Goal: Task Accomplishment & Management: Complete application form

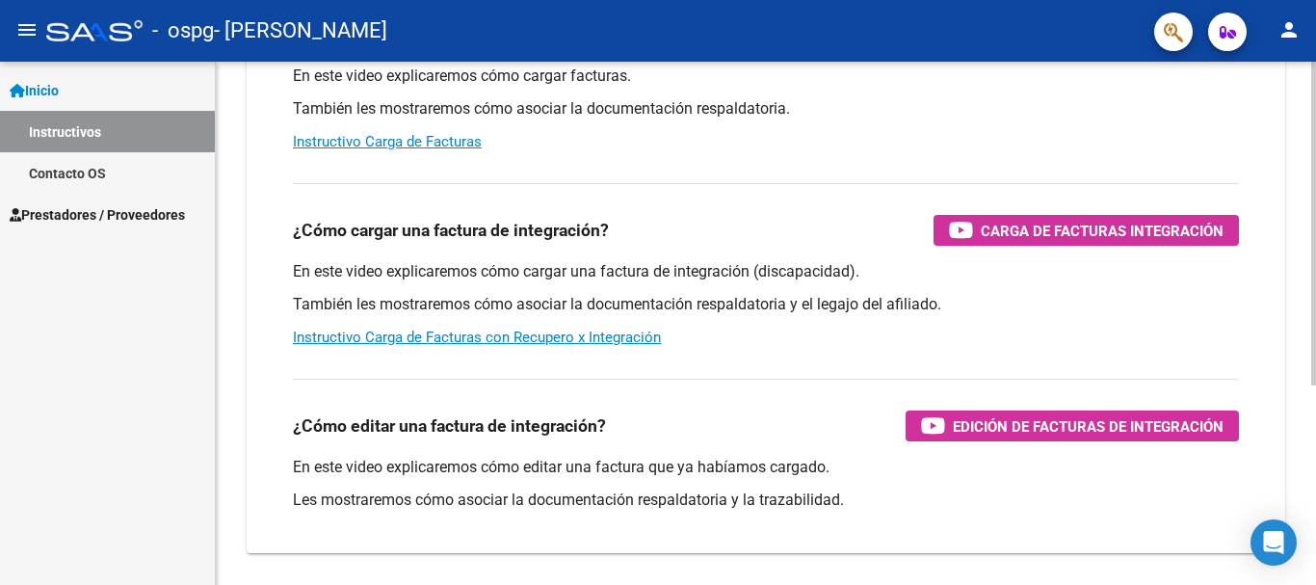
scroll to position [289, 0]
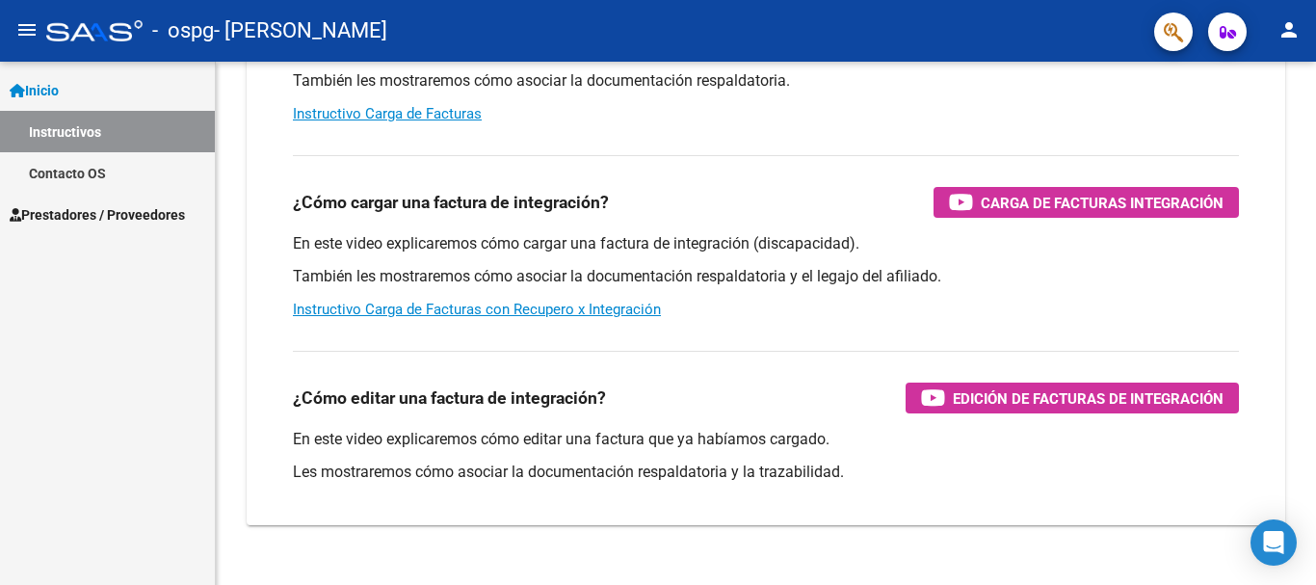
click at [125, 208] on span "Prestadores / Proveedores" at bounding box center [97, 214] width 175 height 21
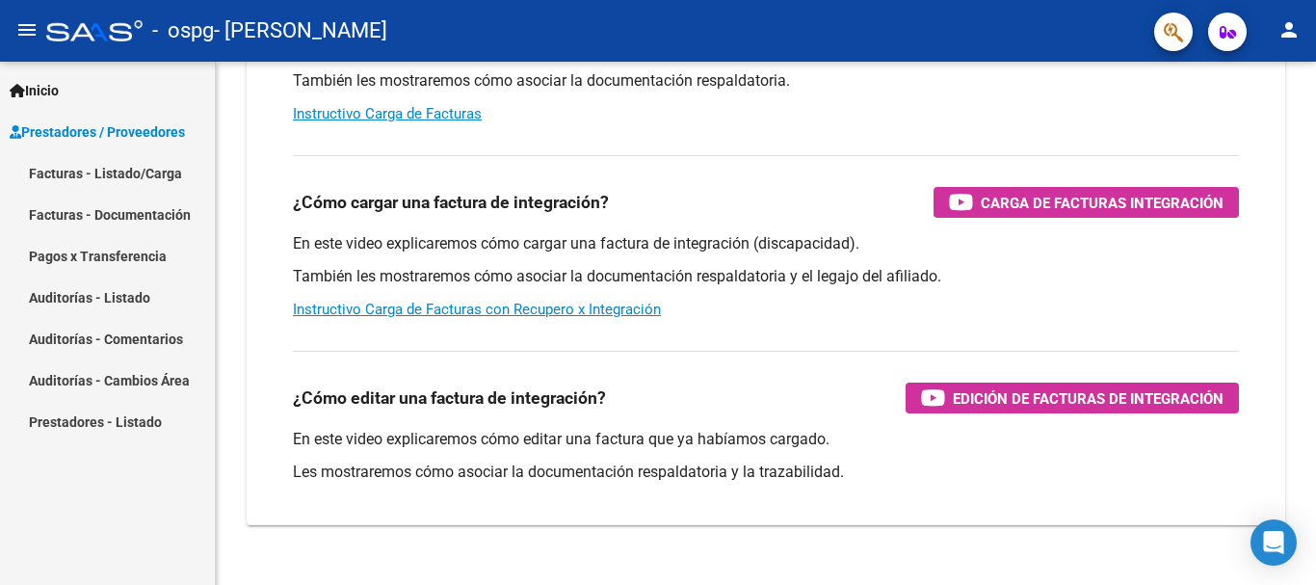
click at [123, 176] on link "Facturas - Listado/Carga" at bounding box center [107, 172] width 215 height 41
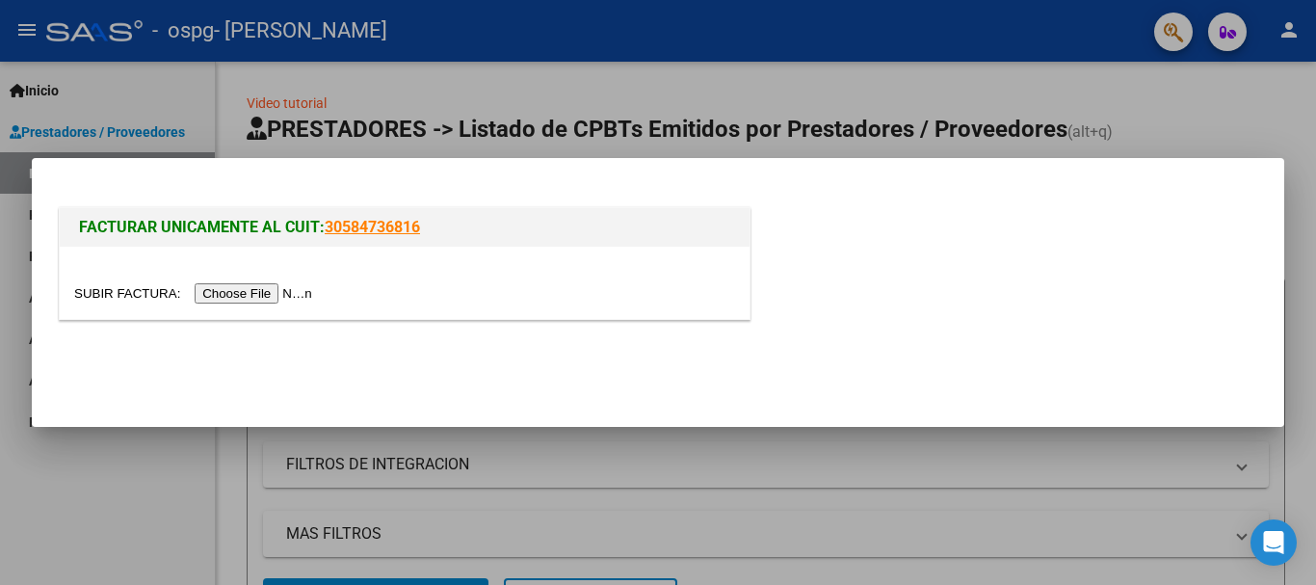
click at [222, 285] on input "file" at bounding box center [196, 293] width 244 height 20
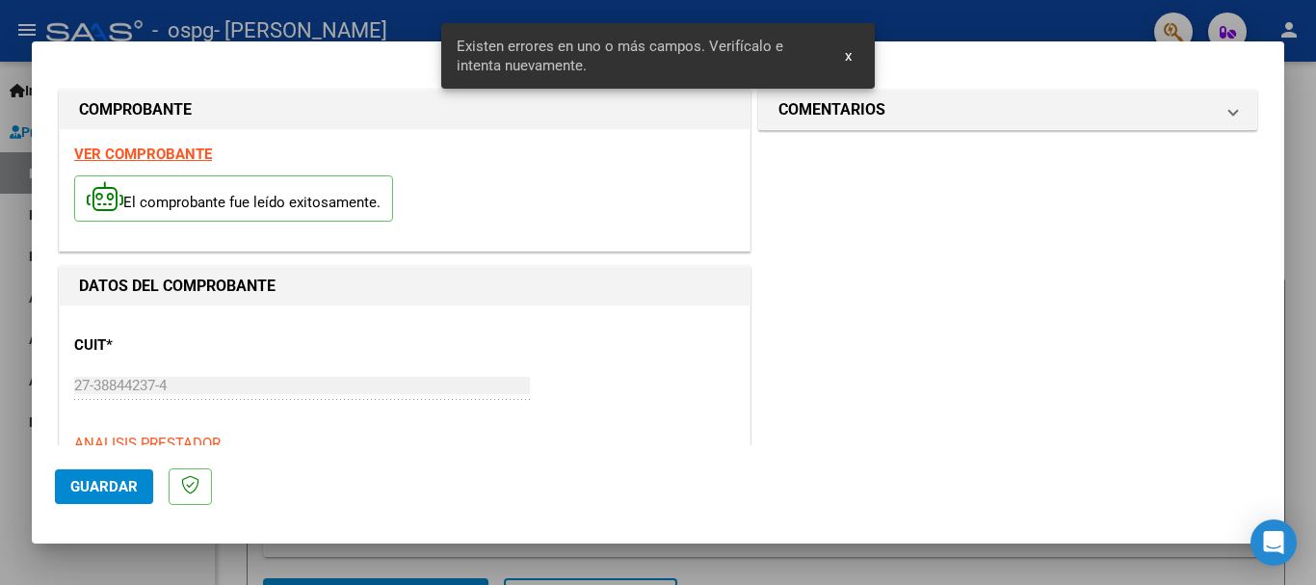
scroll to position [445, 0]
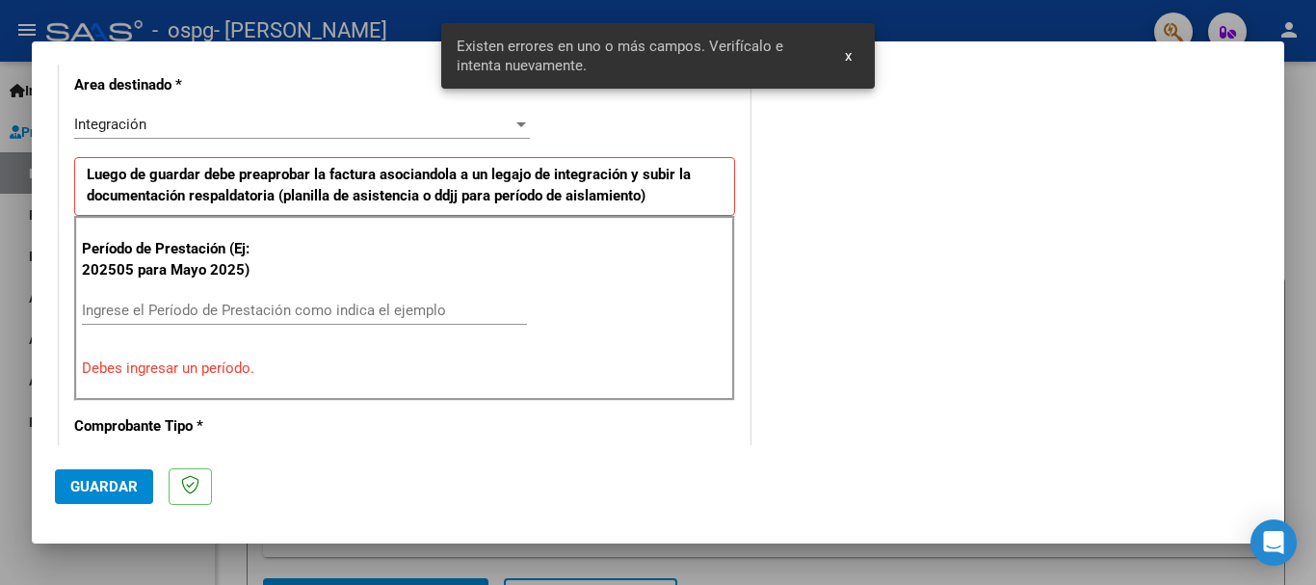
click at [464, 315] on input "Ingrese el Período de Prestación como indica el ejemplo" at bounding box center [304, 310] width 445 height 17
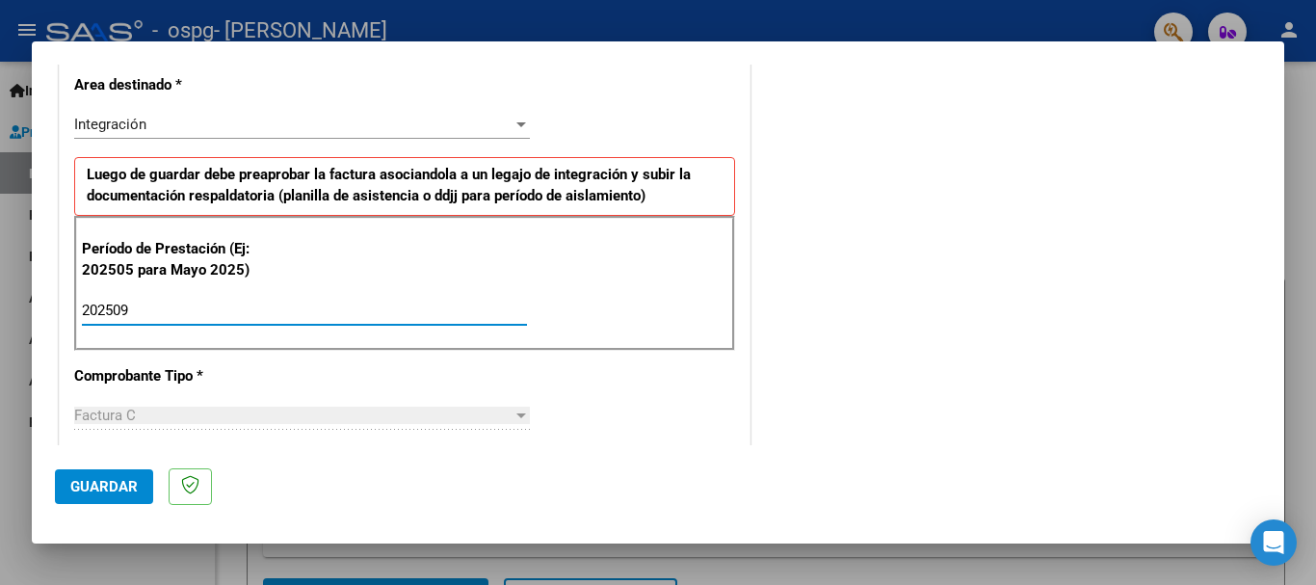
click at [464, 315] on input "202509" at bounding box center [304, 310] width 445 height 17
type input "202509"
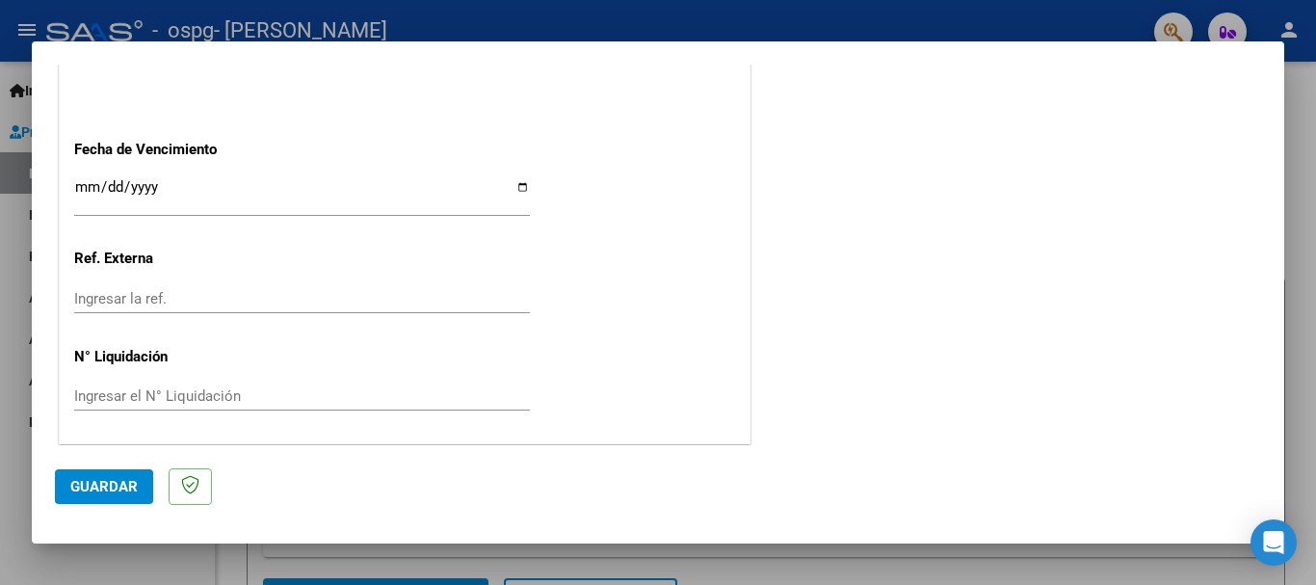
scroll to position [1315, 0]
click at [512, 189] on input "Ingresar la fecha" at bounding box center [302, 191] width 456 height 31
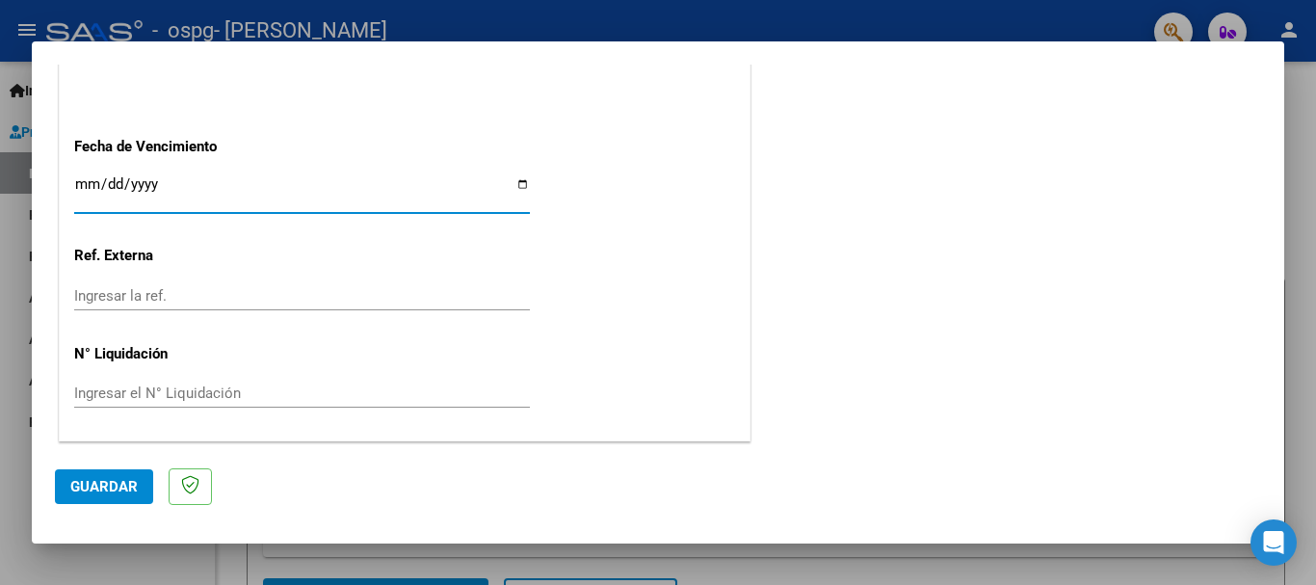
type input "[DATE]"
click at [171, 294] on input "Ingresar la ref." at bounding box center [302, 295] width 456 height 17
click at [108, 472] on button "Guardar" at bounding box center [104, 486] width 98 height 35
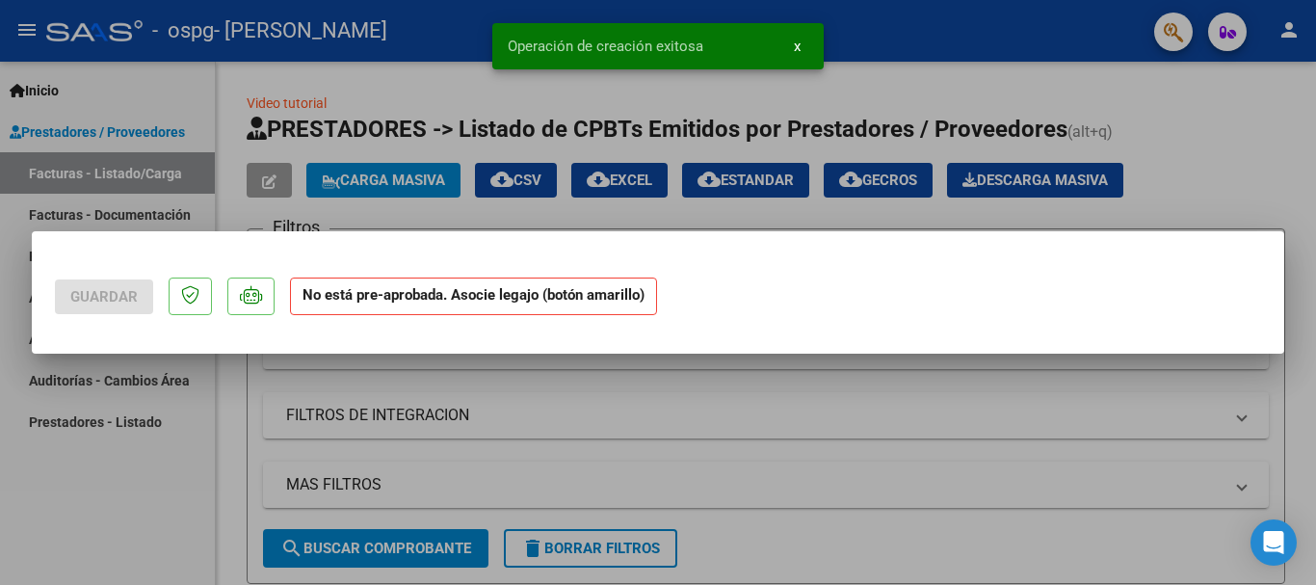
scroll to position [0, 0]
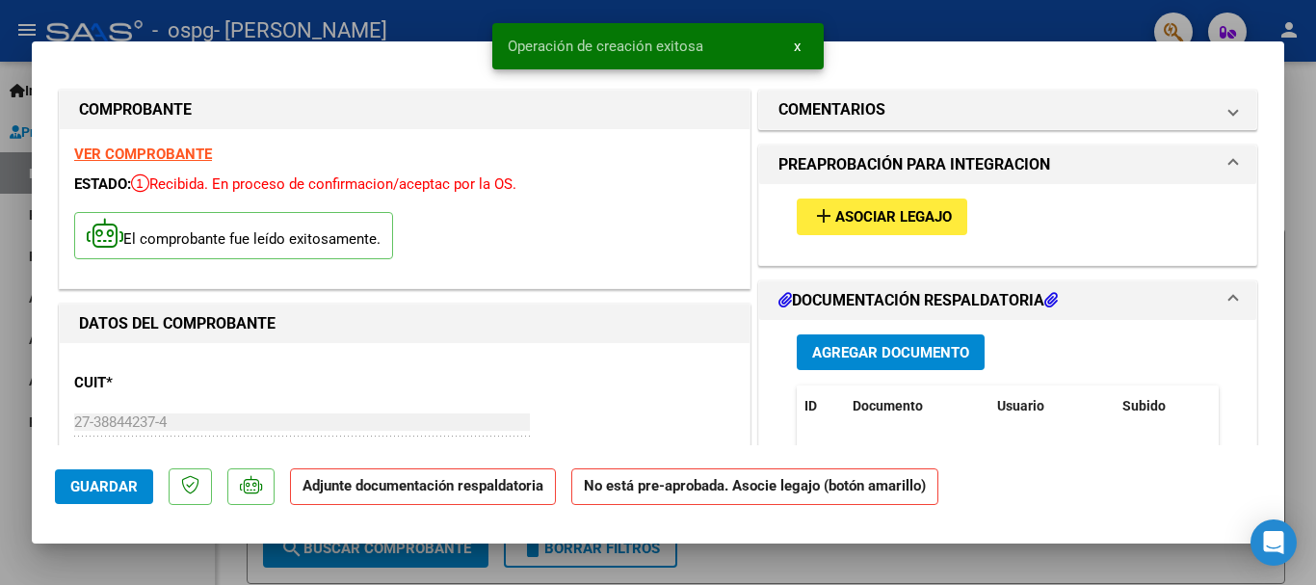
click at [858, 215] on span "Asociar Legajo" at bounding box center [893, 217] width 117 height 17
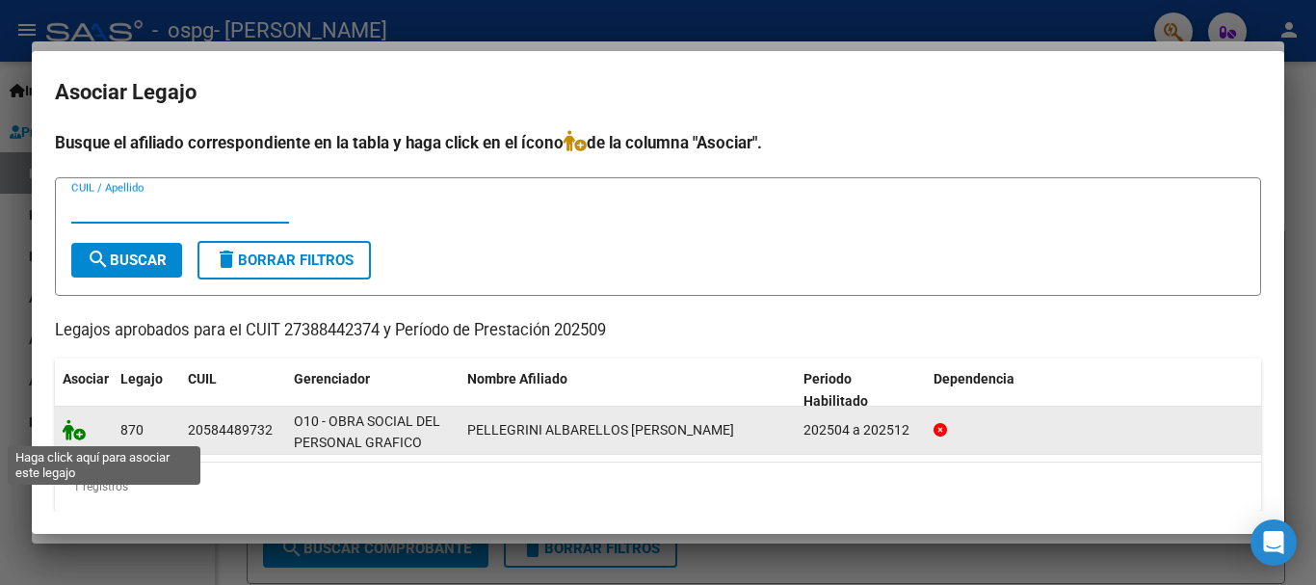
click at [74, 437] on icon at bounding box center [74, 429] width 23 height 21
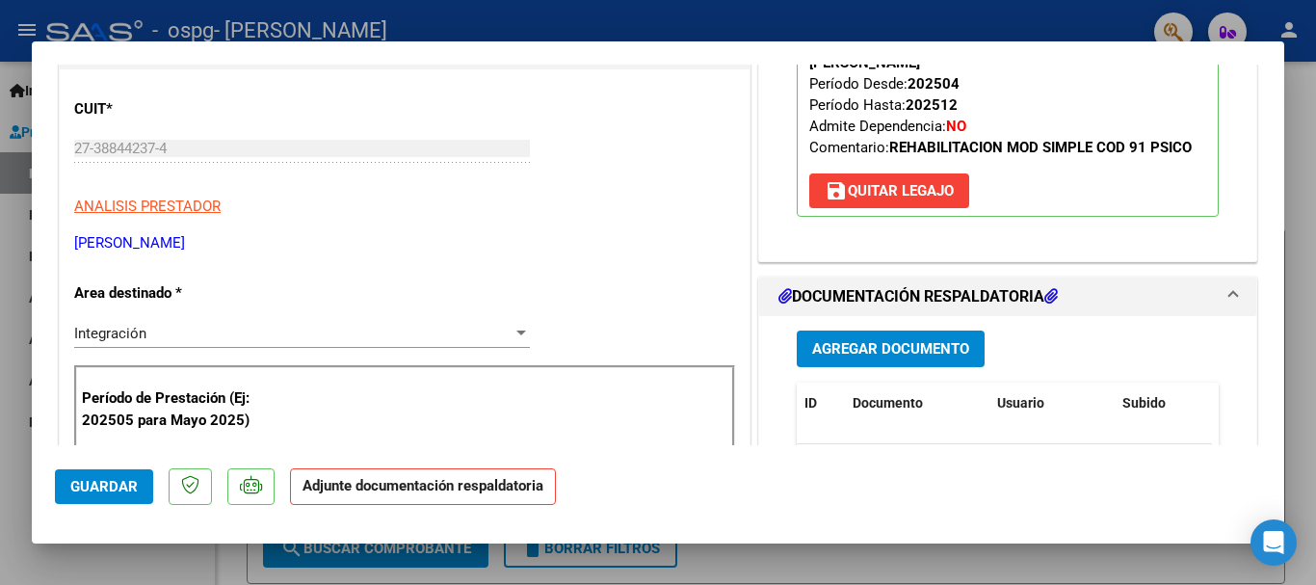
scroll to position [385, 0]
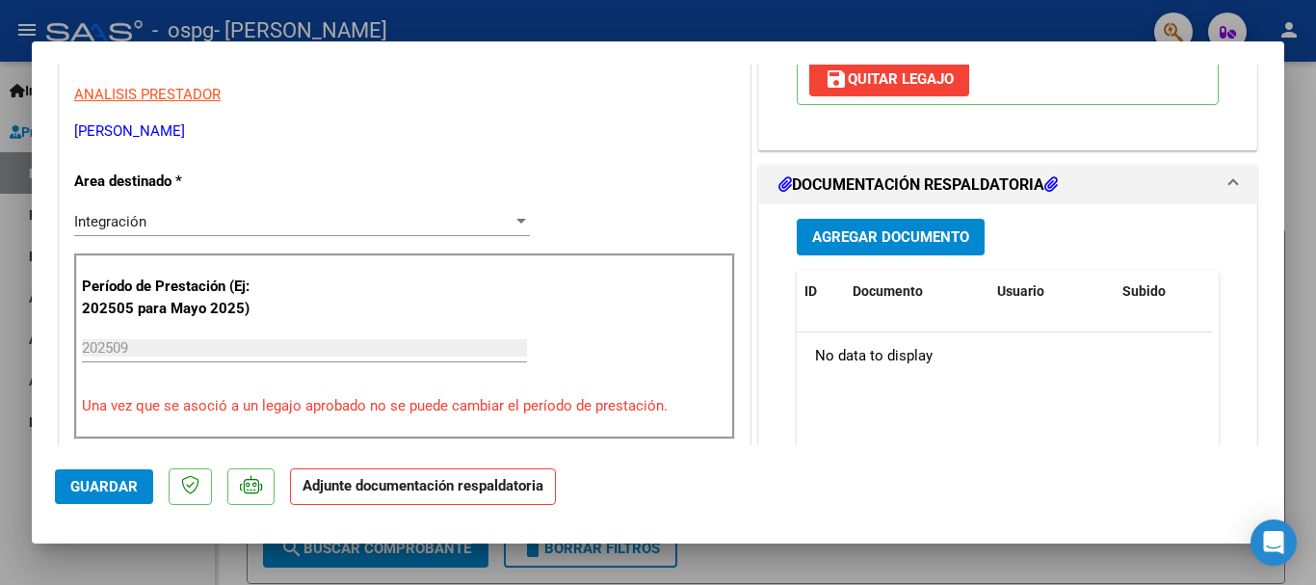
click at [848, 229] on span "Agregar Documento" at bounding box center [890, 237] width 157 height 17
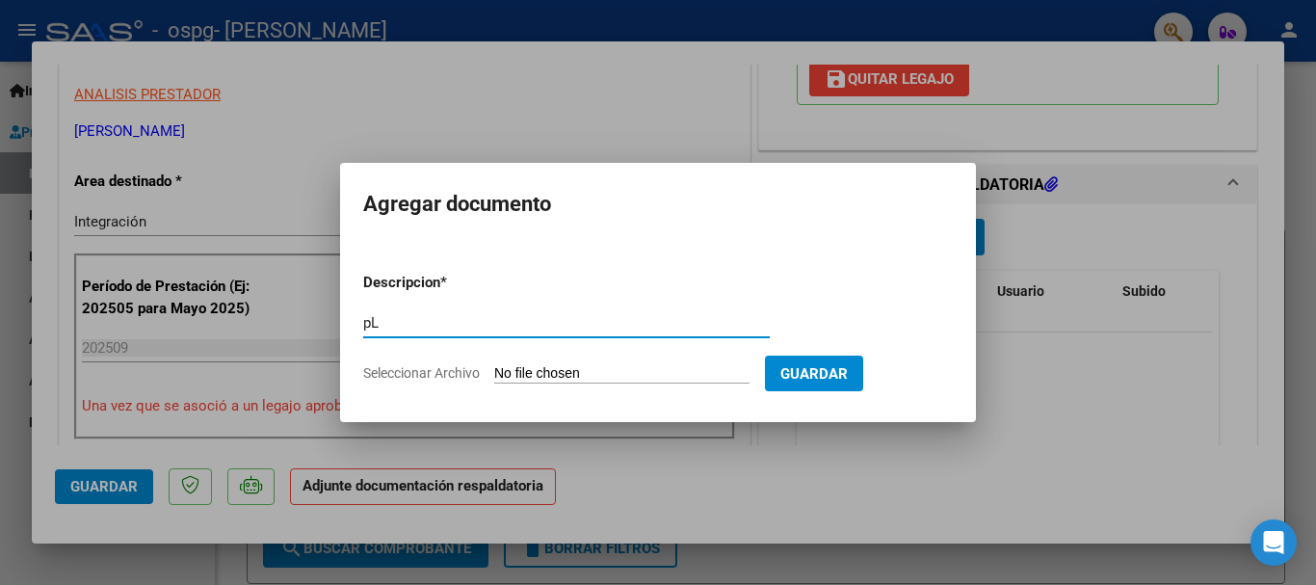
type input "p"
type input "Planilla de asistencia"
click at [588, 372] on input "Seleccionar Archivo" at bounding box center [621, 374] width 255 height 18
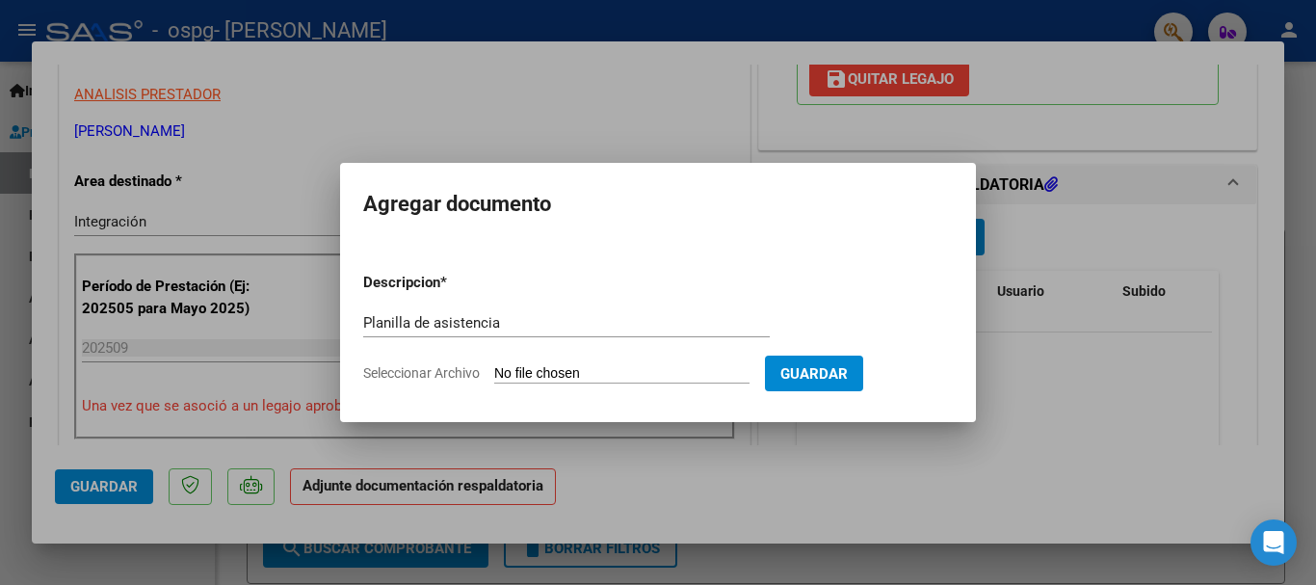
type input "C:\fakepath\CamScanner [DATE] 14.46.pdf"
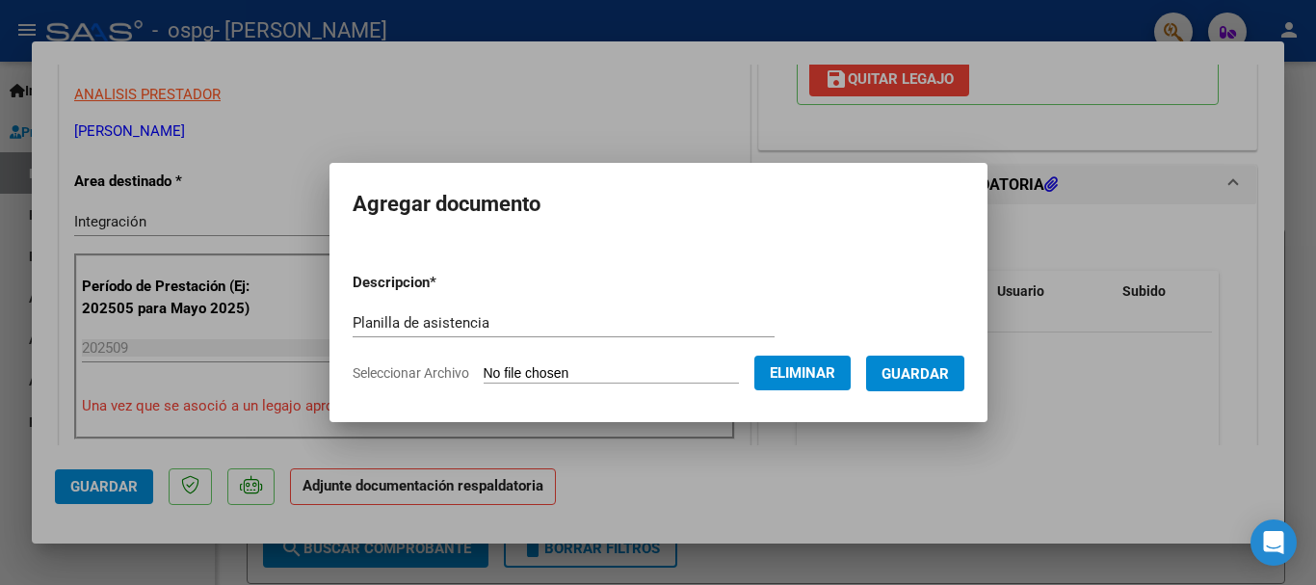
click at [917, 364] on span "Guardar" at bounding box center [915, 372] width 67 height 17
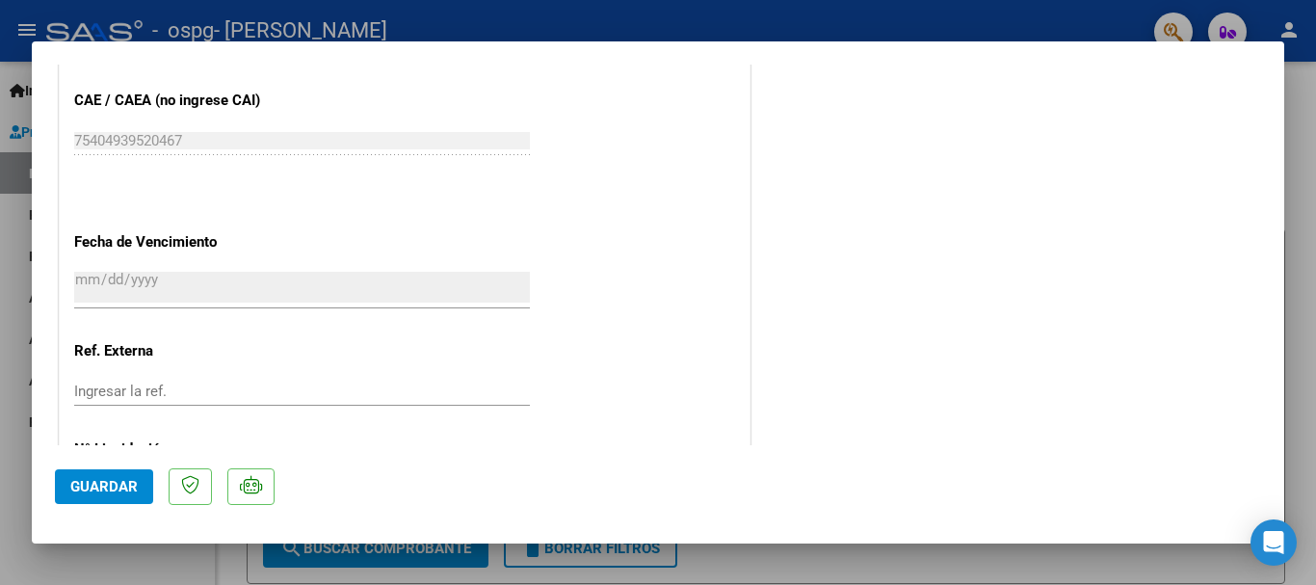
scroll to position [1344, 0]
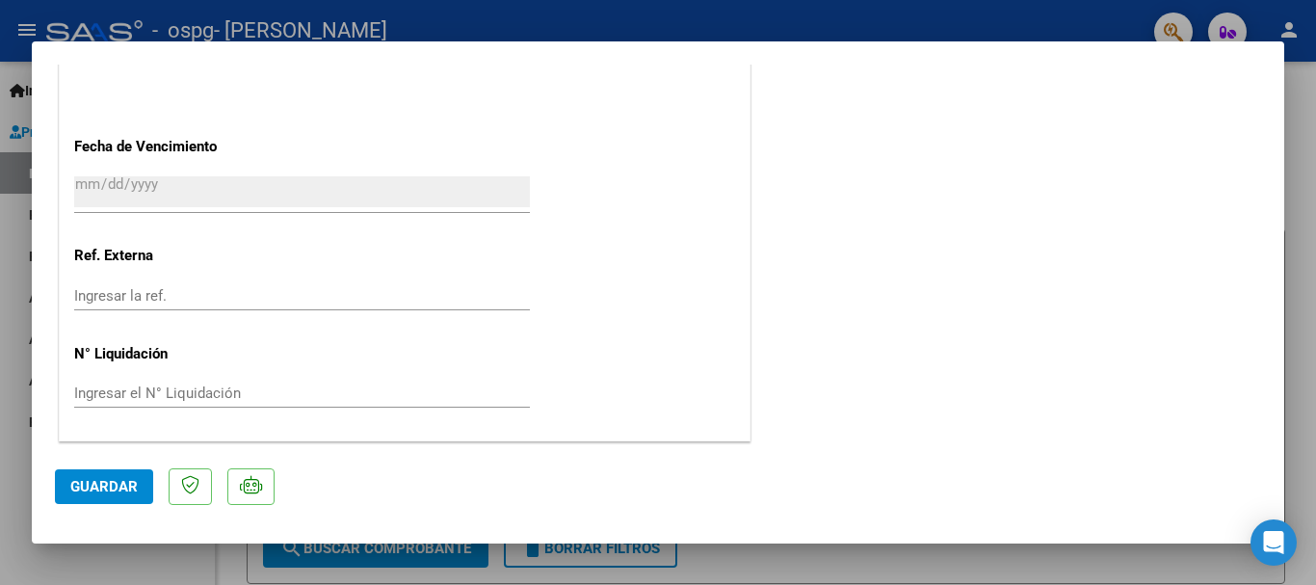
click at [115, 487] on span "Guardar" at bounding box center [103, 486] width 67 height 17
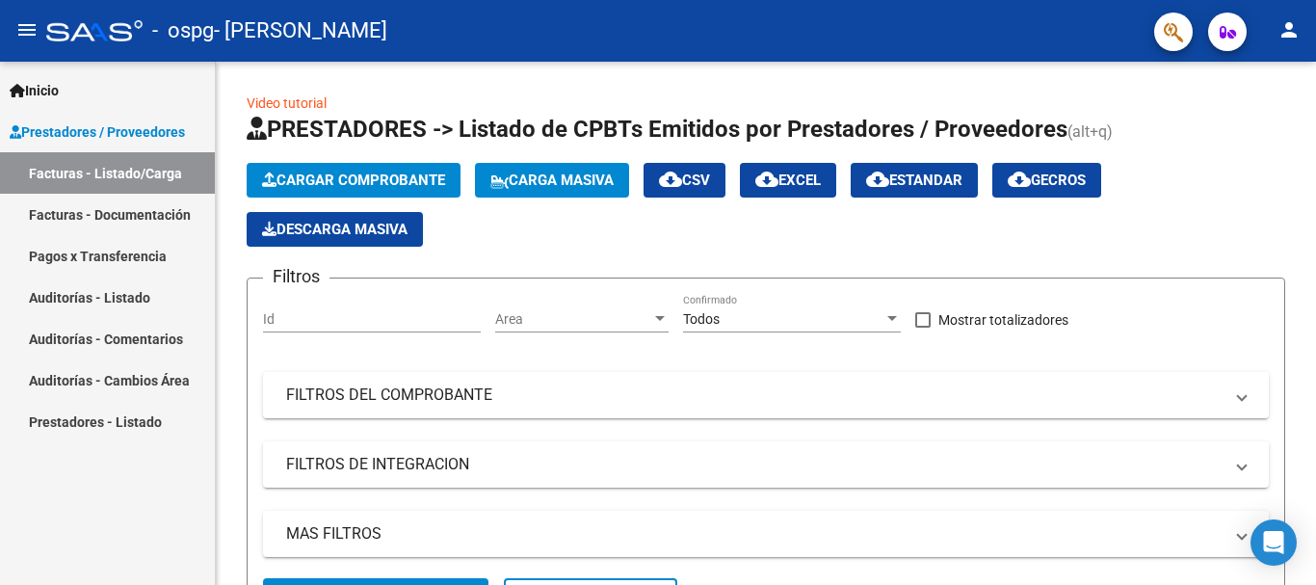
click at [119, 216] on link "Facturas - Documentación" at bounding box center [107, 214] width 215 height 41
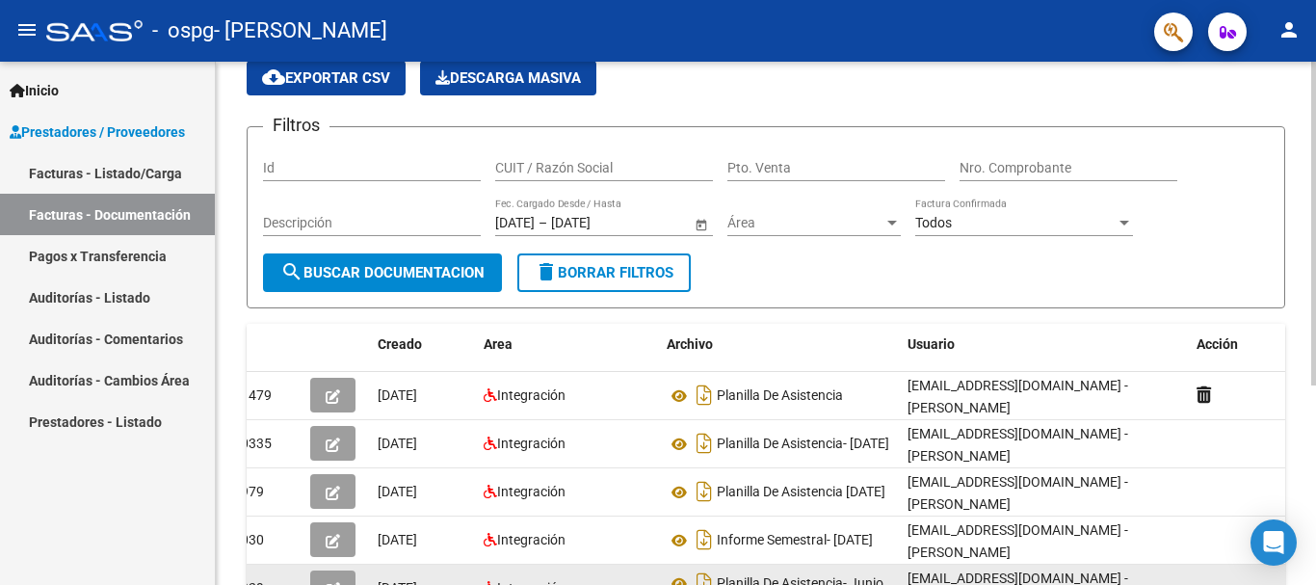
scroll to position [34, 0]
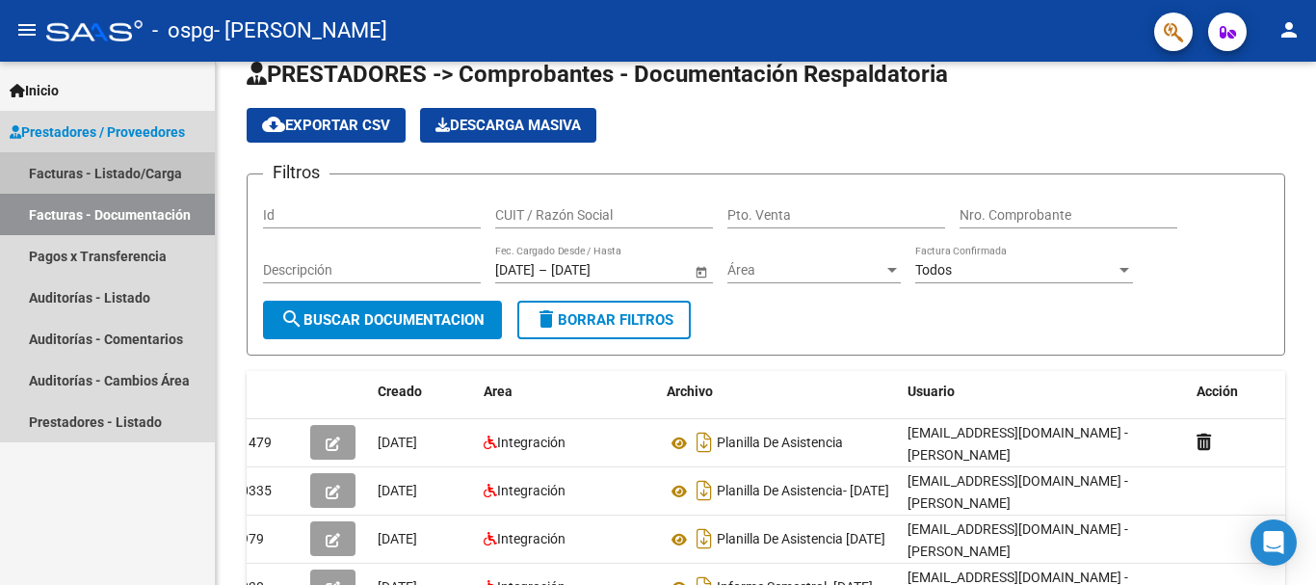
click at [103, 165] on link "Facturas - Listado/Carga" at bounding box center [107, 172] width 215 height 41
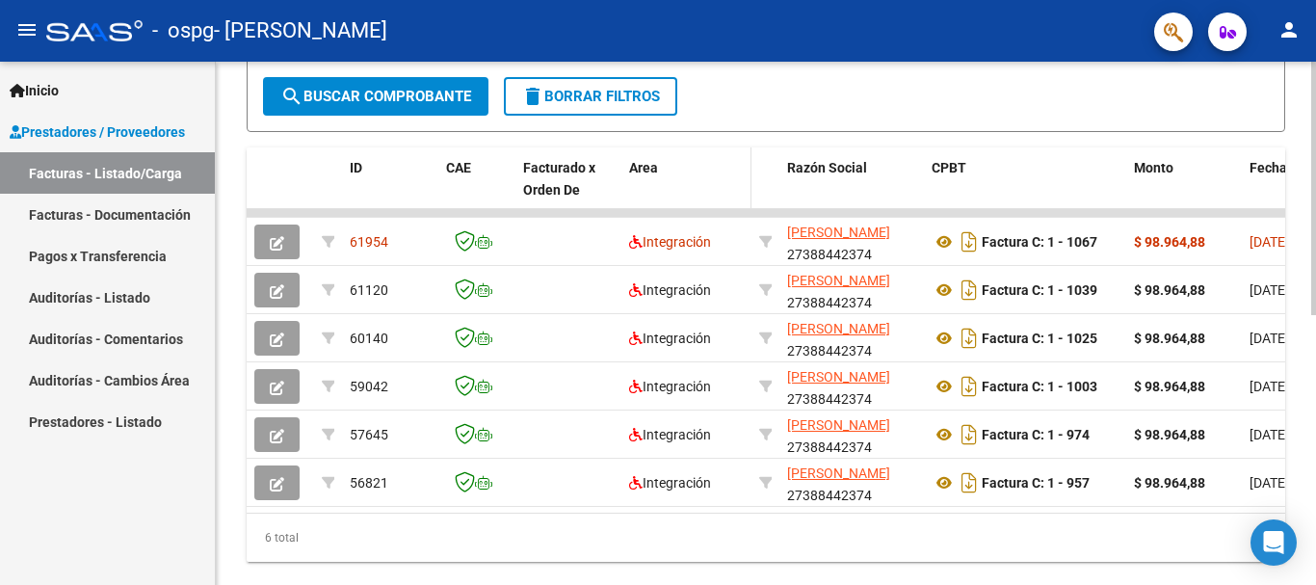
scroll to position [530, 0]
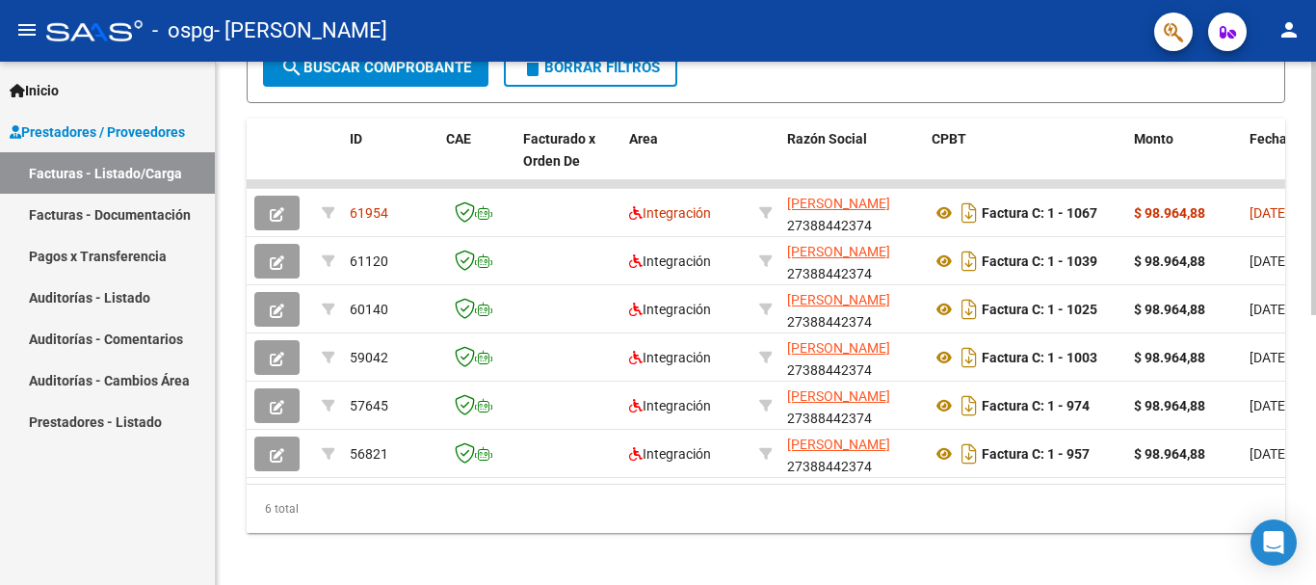
drag, startPoint x: 410, startPoint y: 501, endPoint x: 448, endPoint y: 504, distance: 37.7
click at [448, 504] on div "6 total" at bounding box center [766, 509] width 1039 height 48
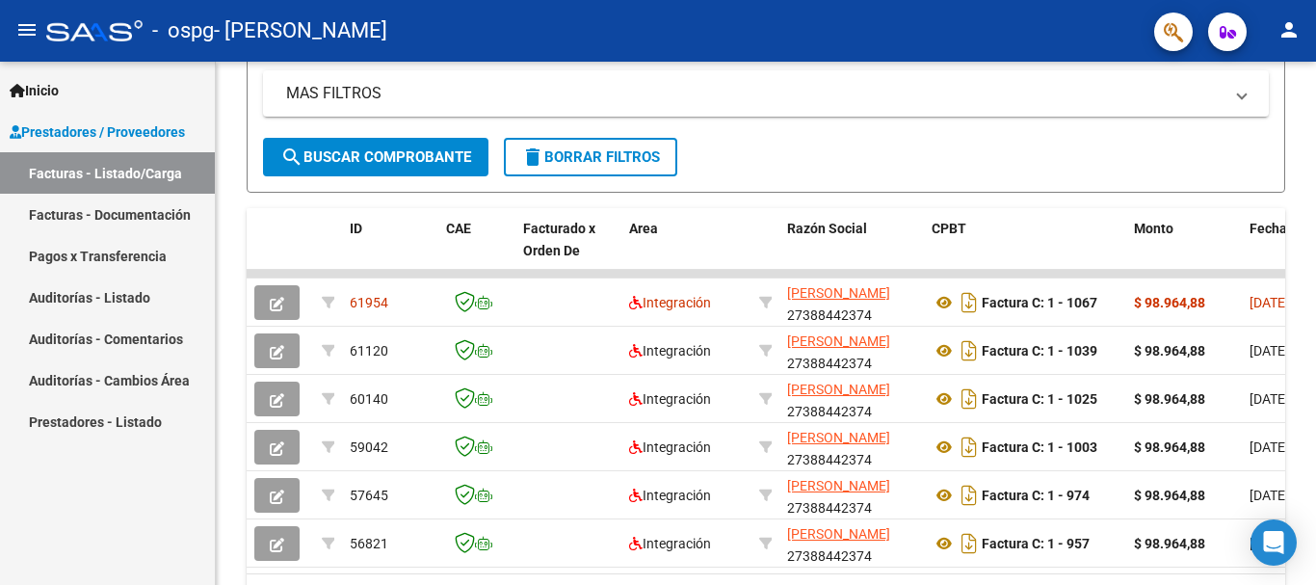
scroll to position [241, 0]
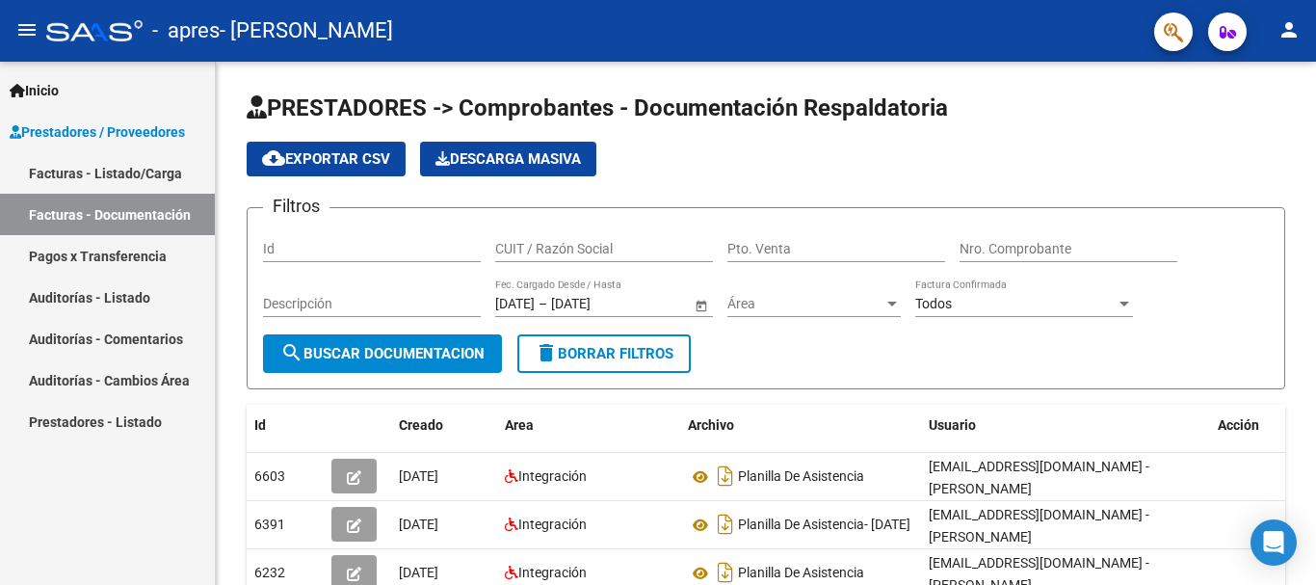
click at [118, 128] on span "Prestadores / Proveedores" at bounding box center [97, 131] width 175 height 21
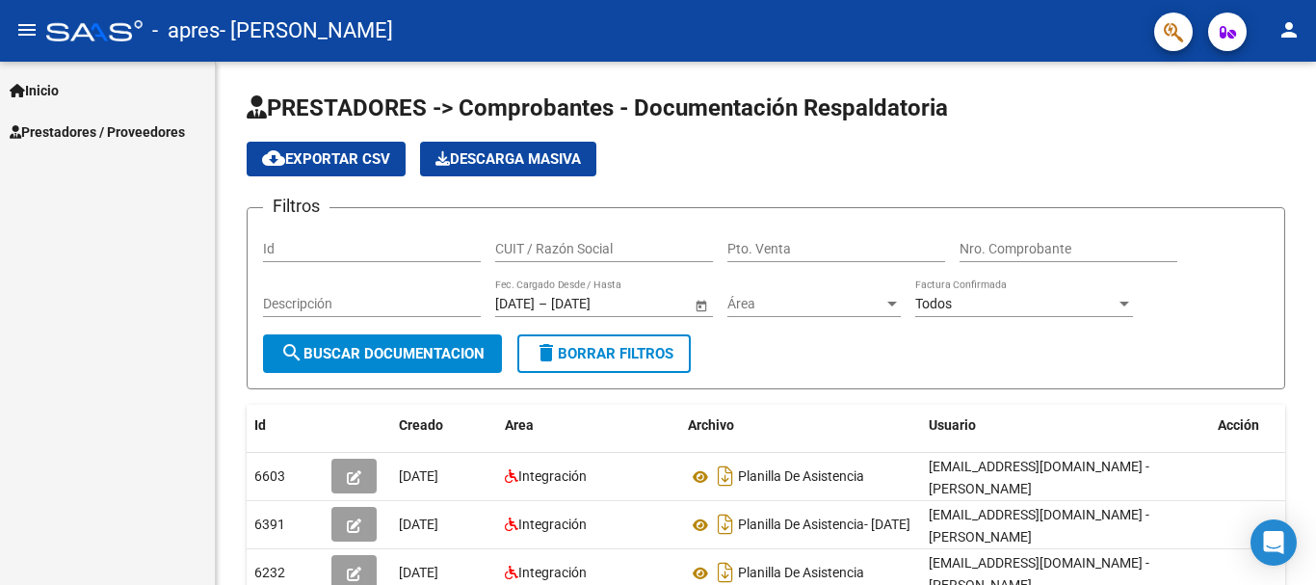
click at [119, 128] on span "Prestadores / Proveedores" at bounding box center [97, 131] width 175 height 21
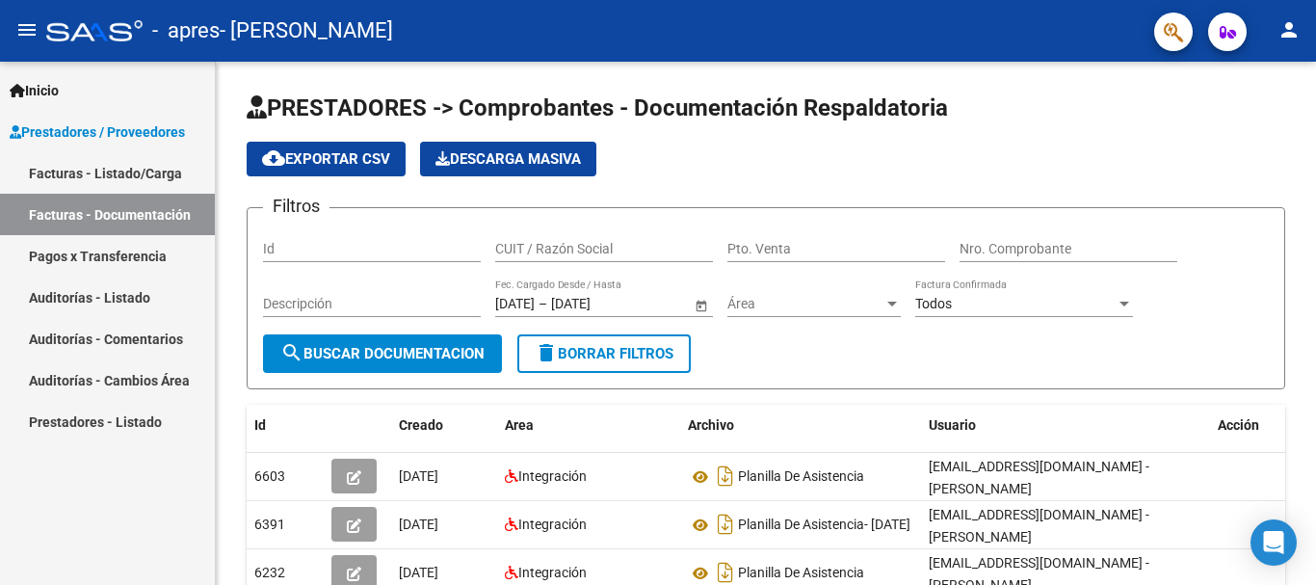
click at [137, 158] on link "Facturas - Listado/Carga" at bounding box center [107, 172] width 215 height 41
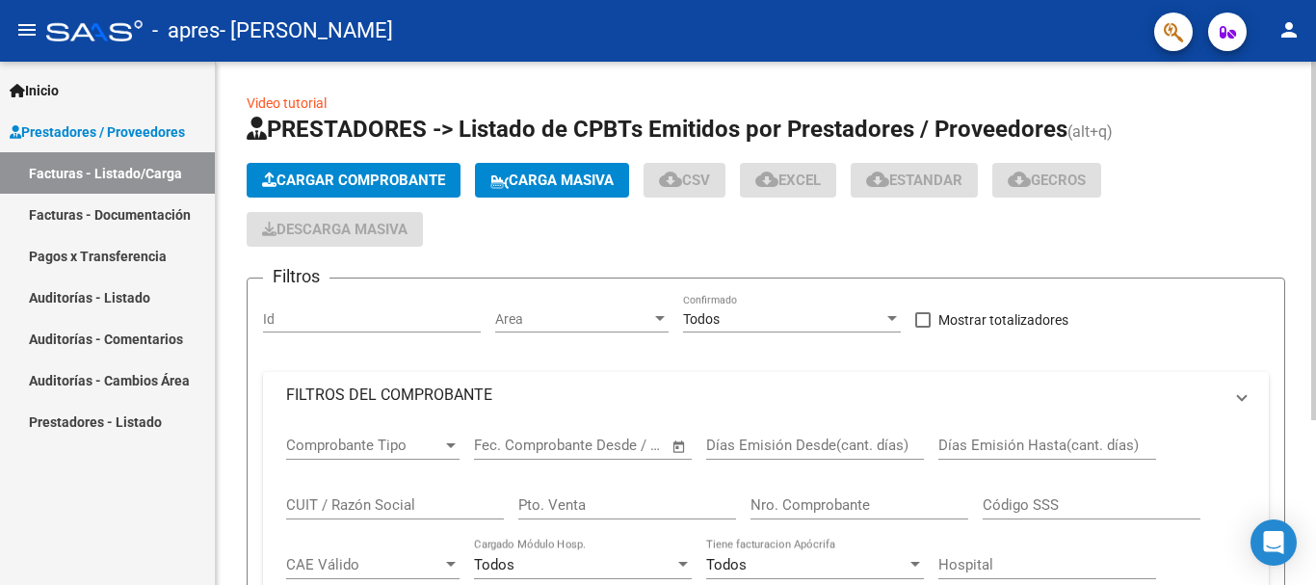
click at [274, 174] on icon "button" at bounding box center [269, 179] width 14 height 14
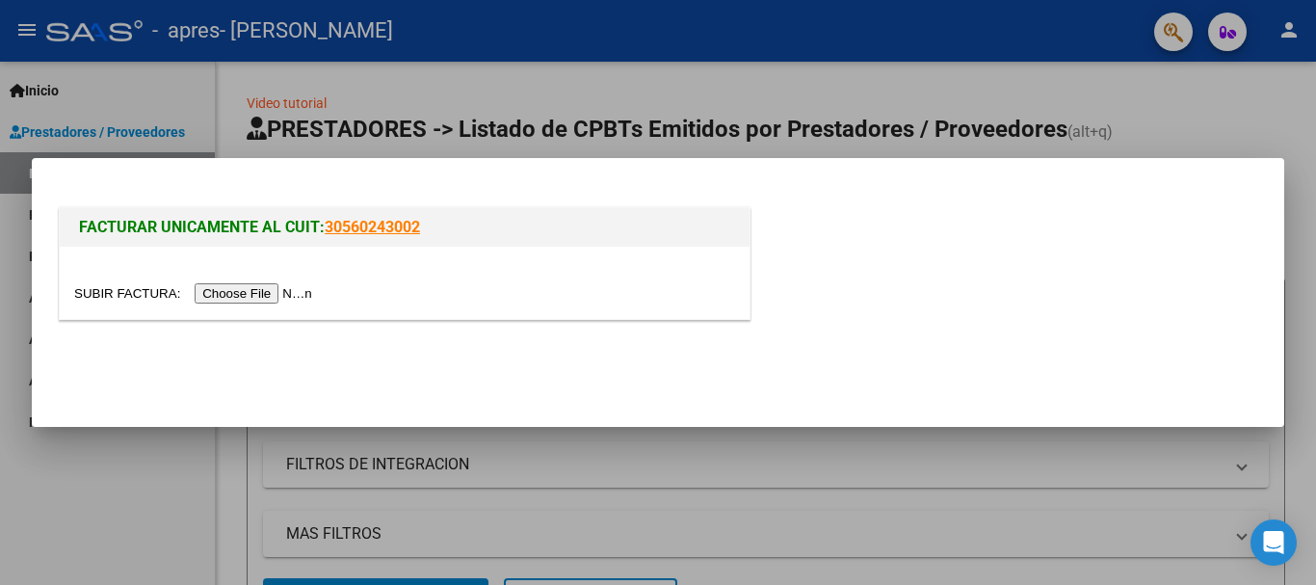
click at [281, 290] on input "file" at bounding box center [196, 293] width 244 height 20
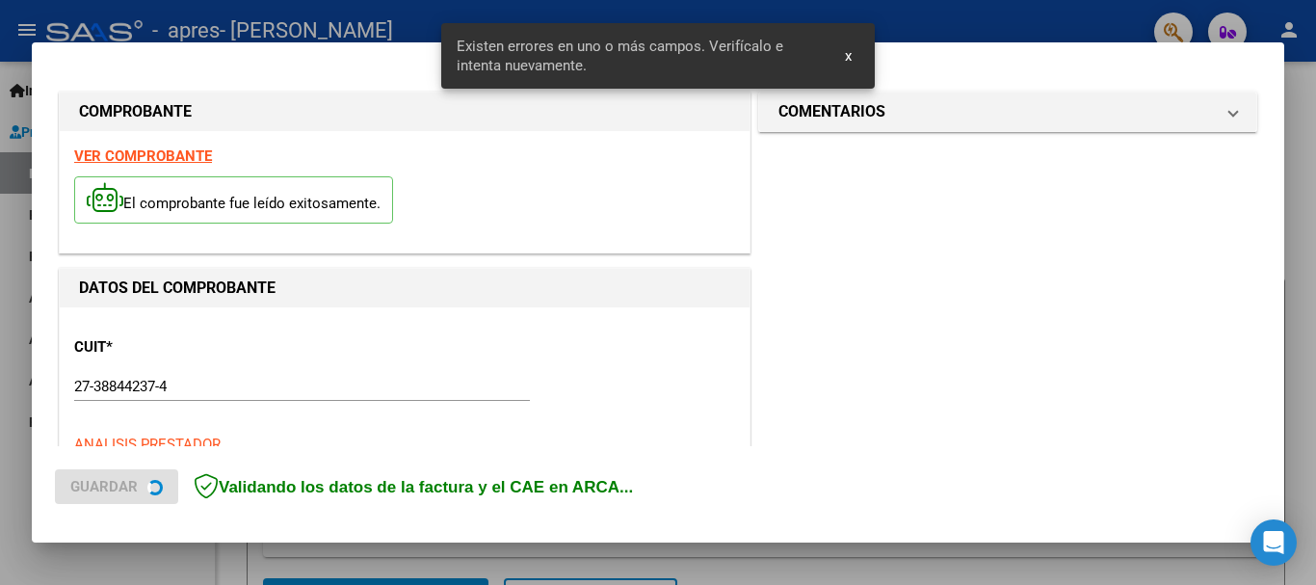
scroll to position [445, 0]
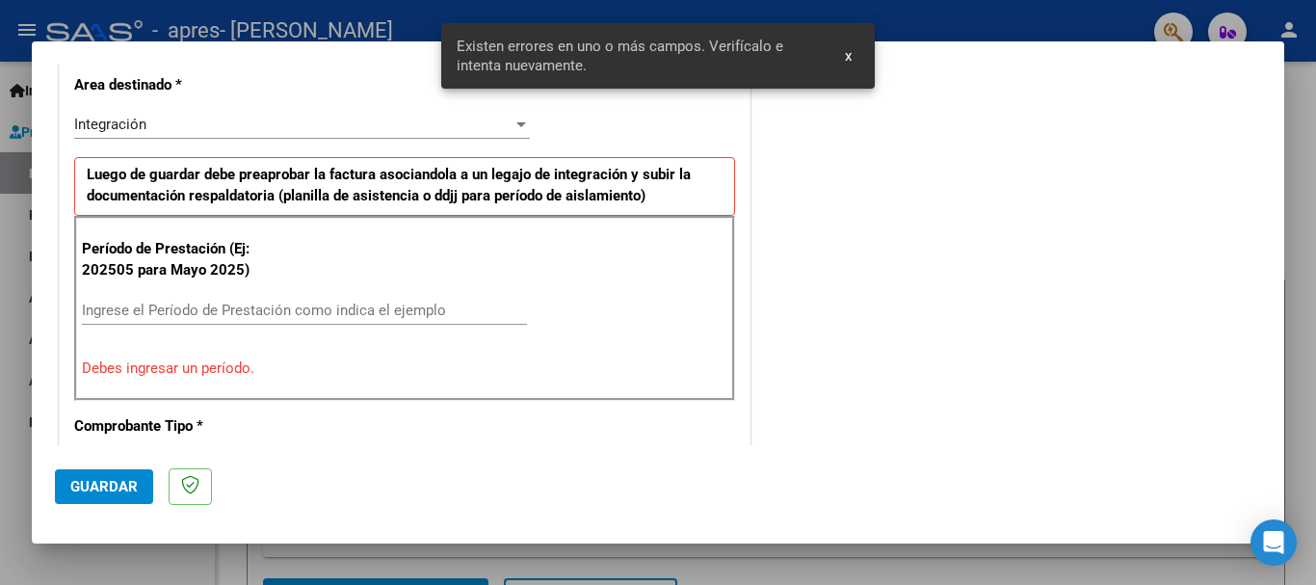
click at [435, 305] on input "Ingrese el Período de Prestación como indica el ejemplo" at bounding box center [304, 310] width 445 height 17
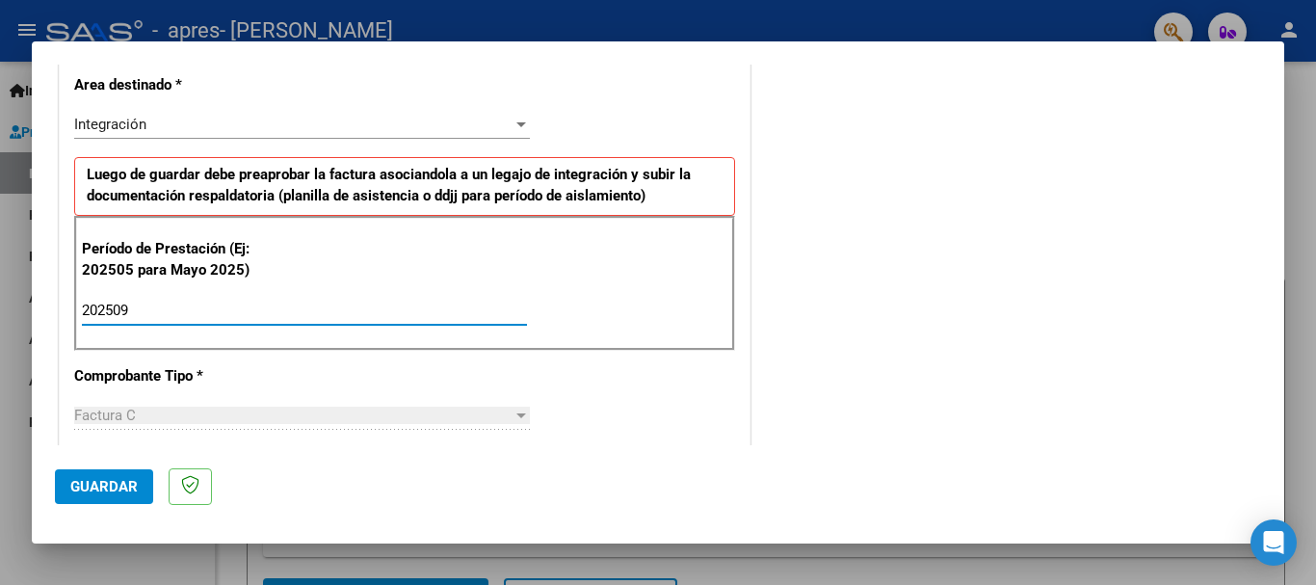
type input "202509"
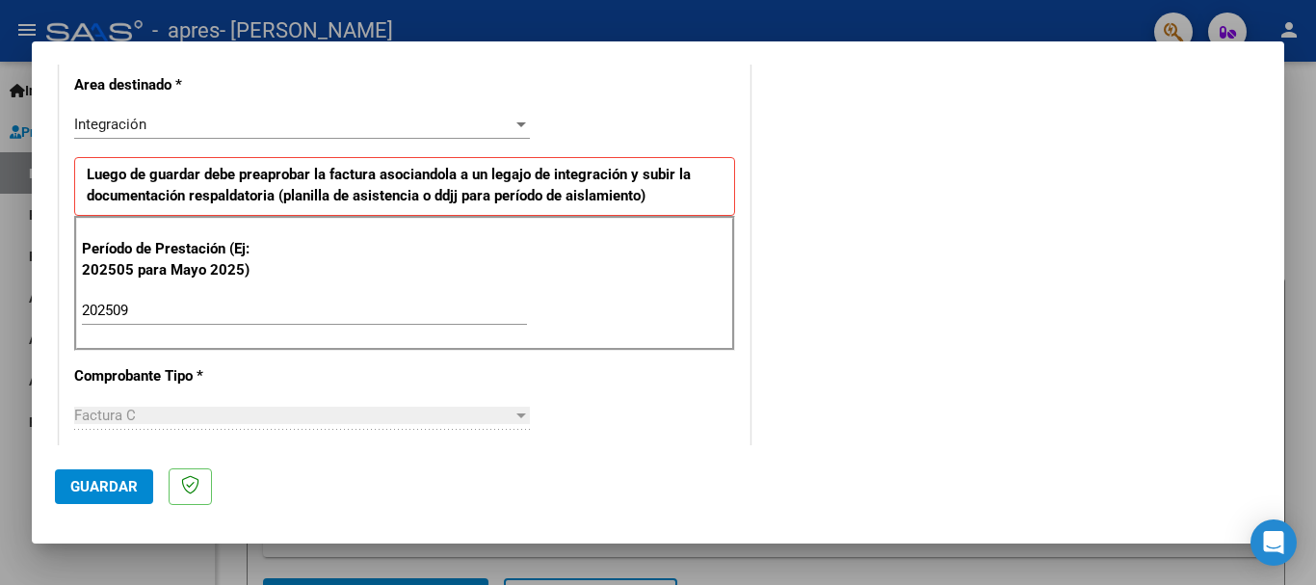
click at [583, 368] on div "CUIT * 27-38844237-4 Ingresar CUIT ANALISIS PRESTADOR IBAÑEZ BRENDA ARCA Padrón…" at bounding box center [405, 585] width 690 height 1450
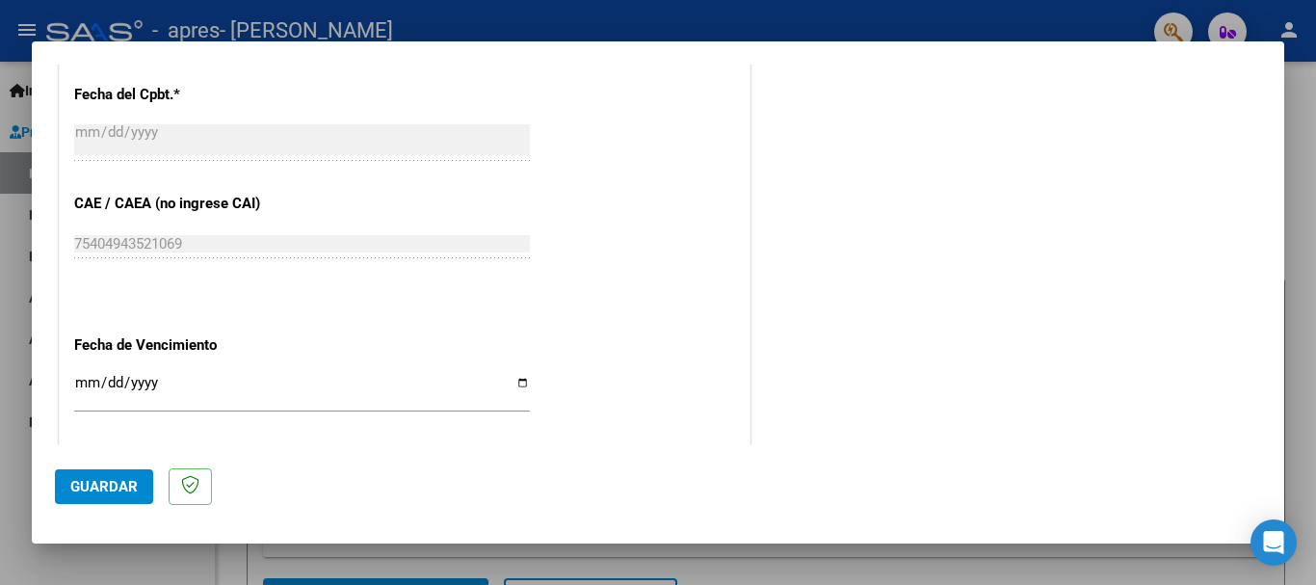
scroll to position [1120, 0]
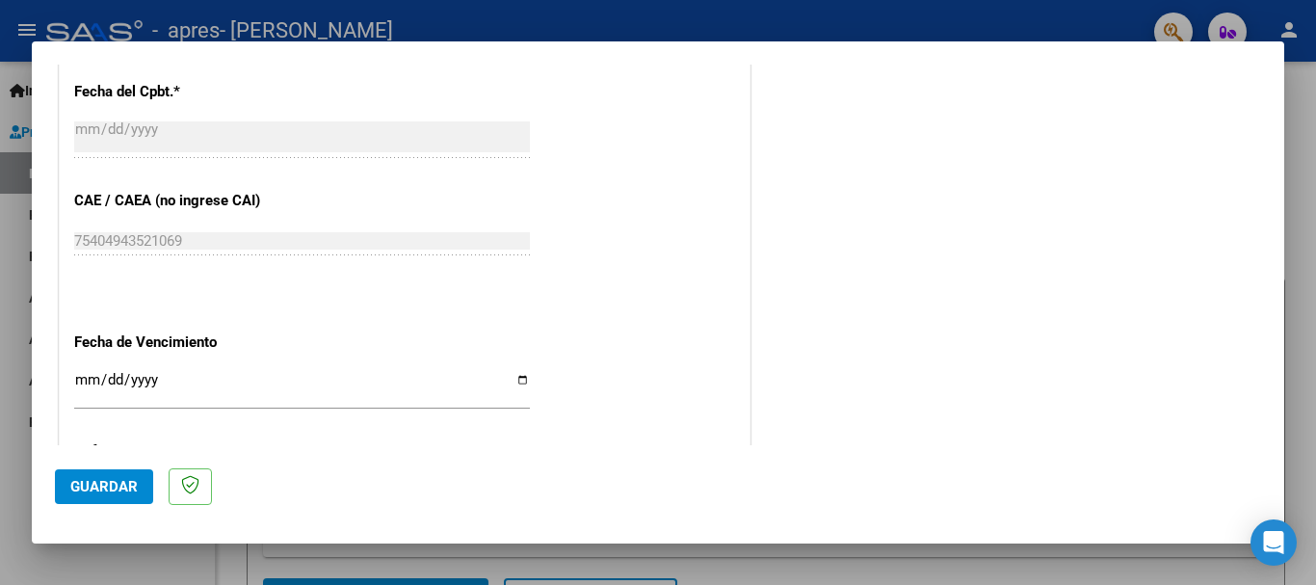
click at [520, 383] on input "Ingresar la fecha" at bounding box center [302, 387] width 456 height 31
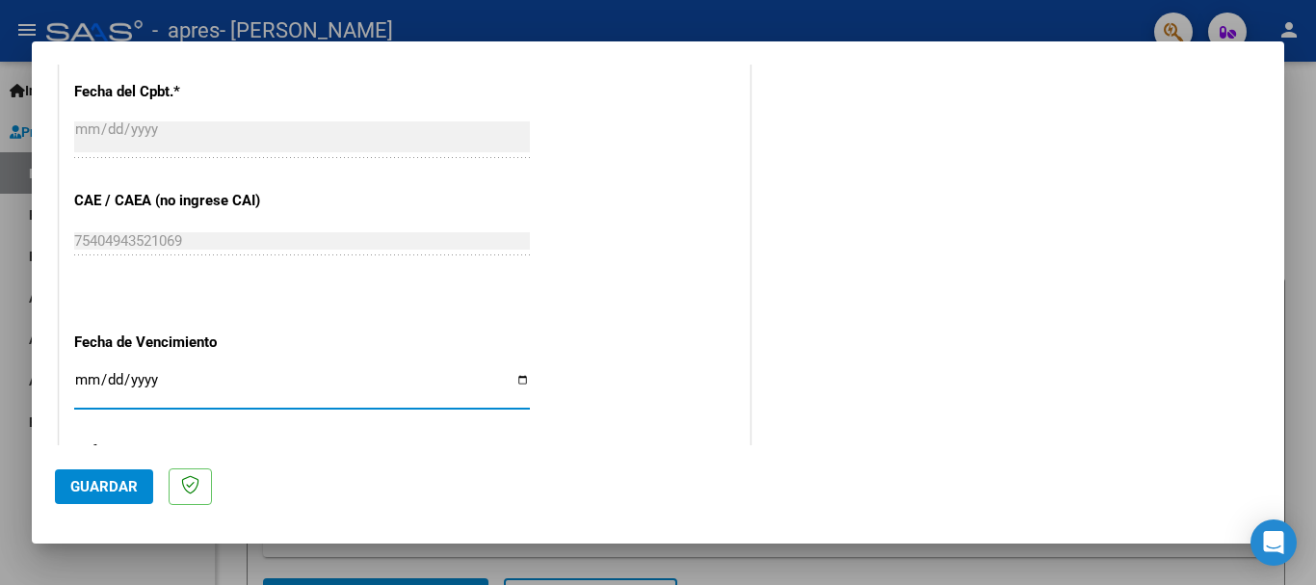
type input "[DATE]"
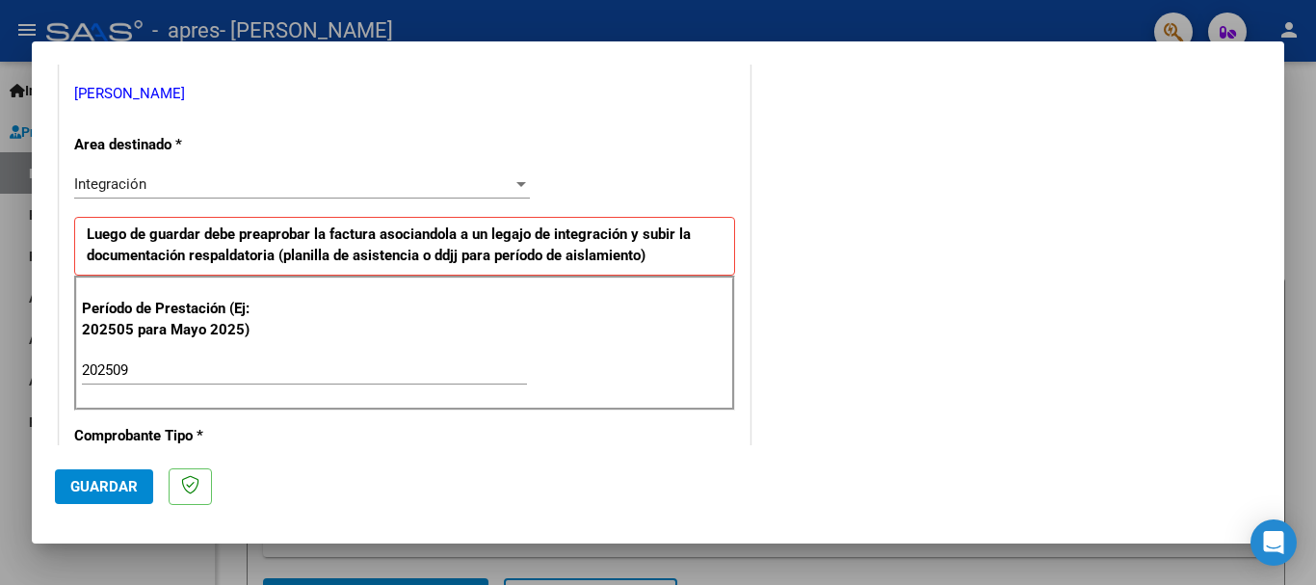
scroll to position [867, 0]
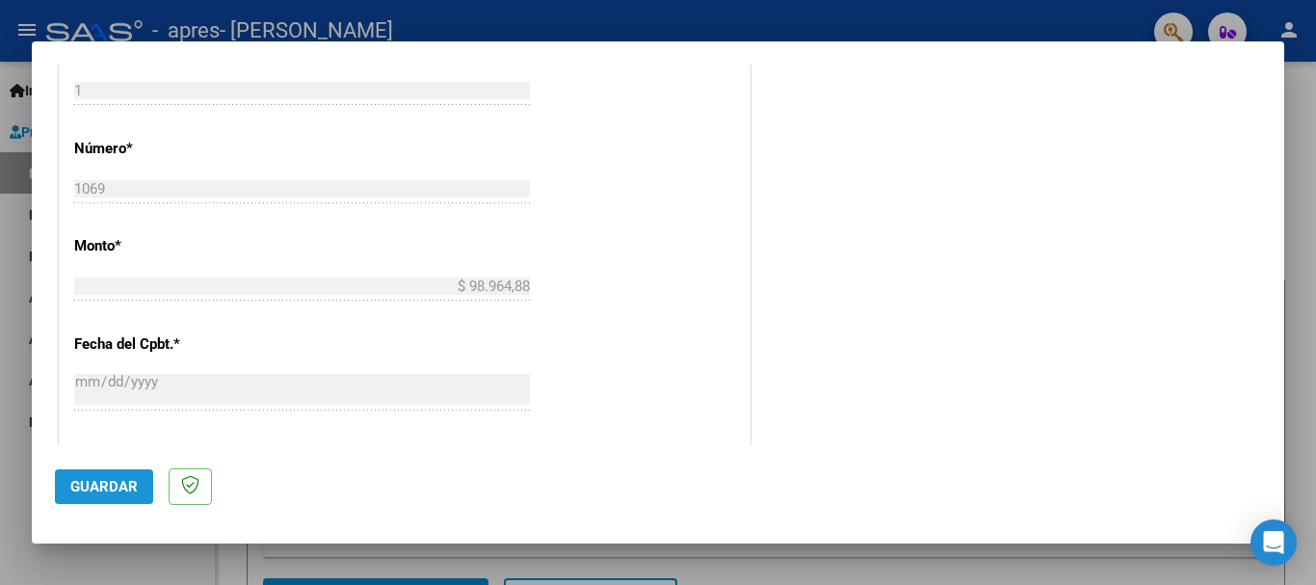
click at [114, 479] on span "Guardar" at bounding box center [103, 486] width 67 height 17
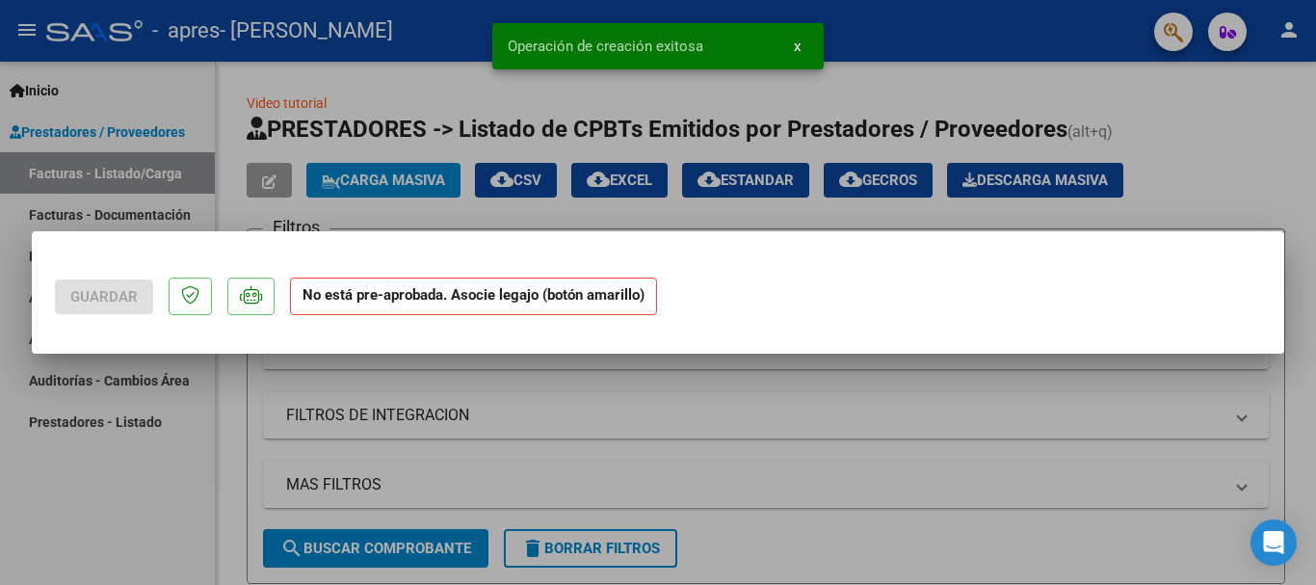
scroll to position [0, 0]
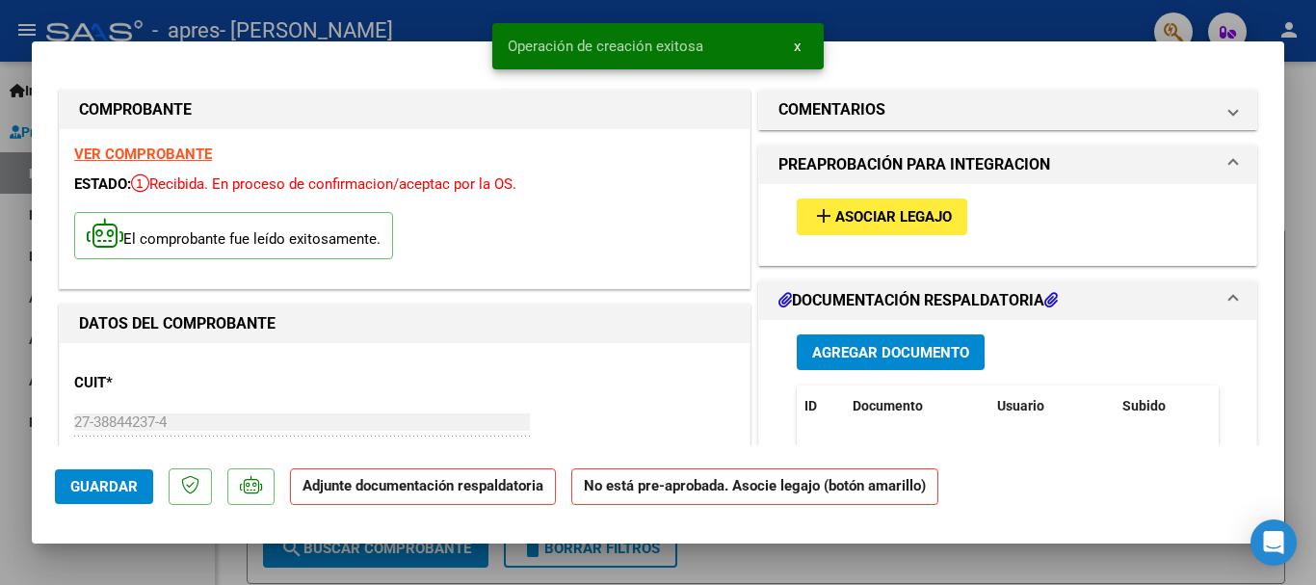
click at [836, 206] on button "add Asociar Legajo" at bounding box center [882, 217] width 171 height 36
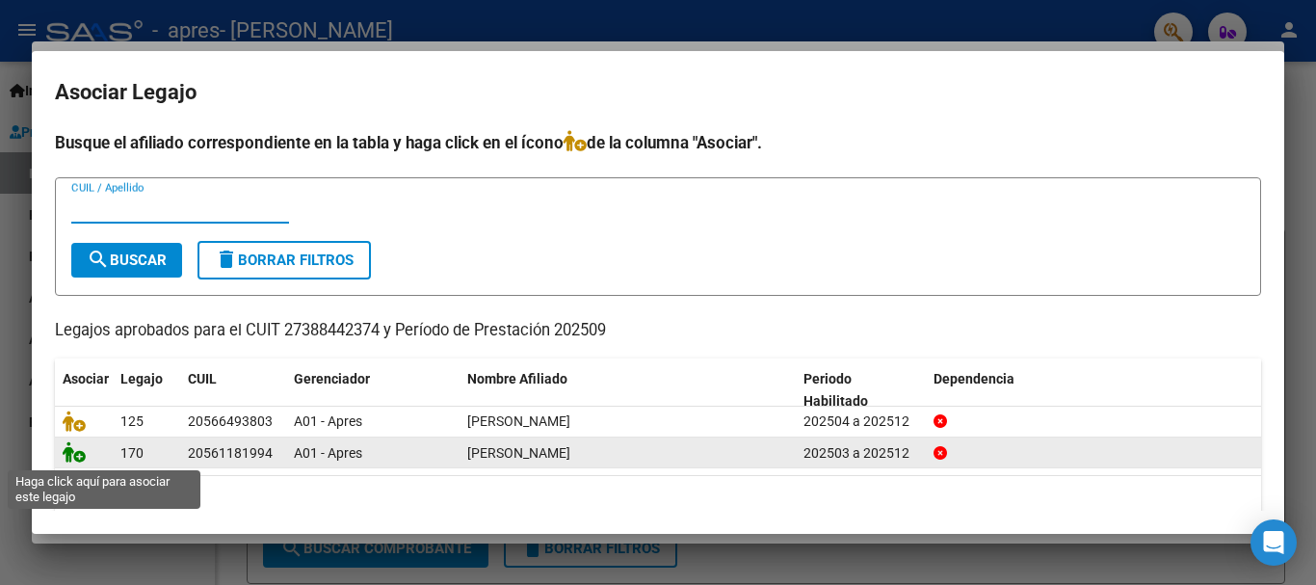
click at [80, 461] on icon at bounding box center [74, 451] width 23 height 21
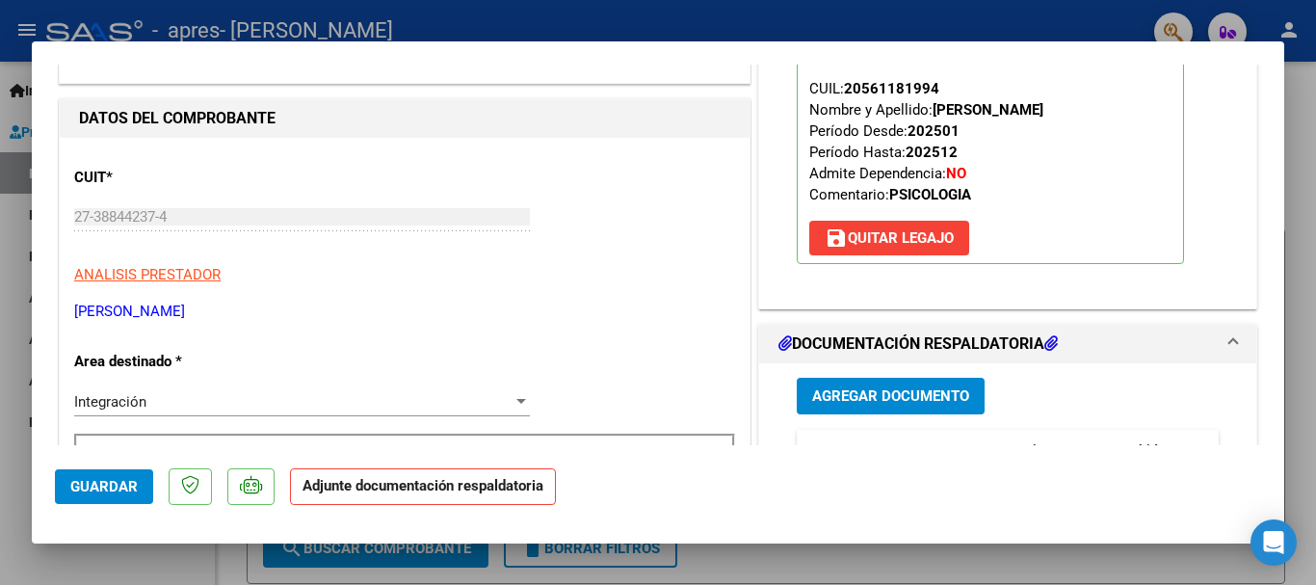
scroll to position [289, 0]
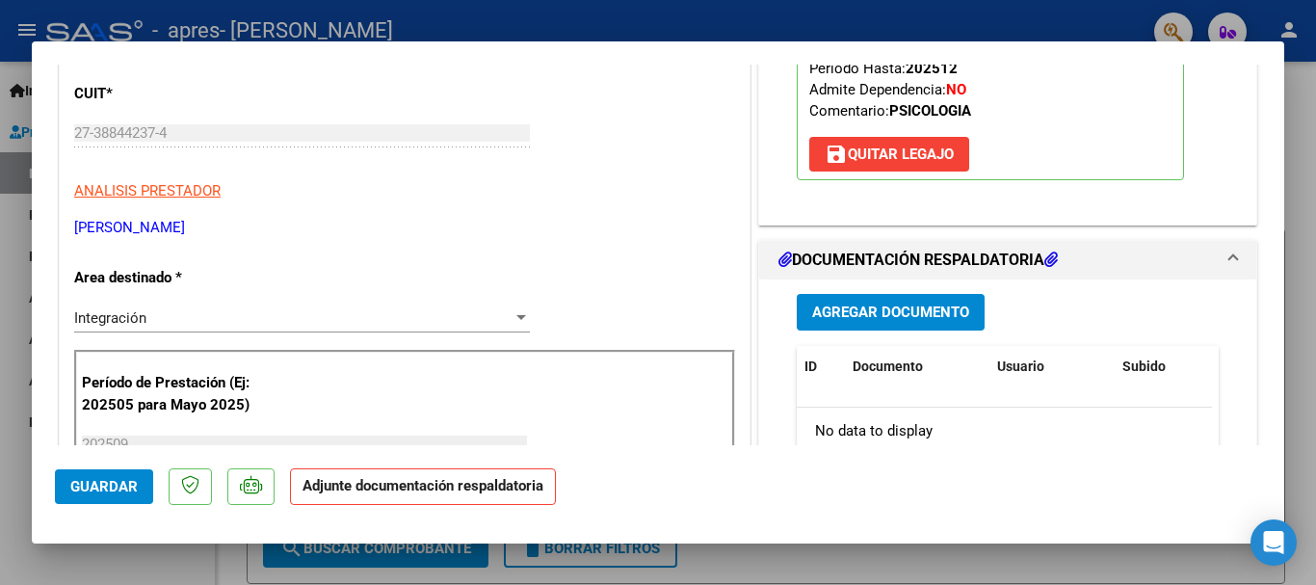
click at [849, 299] on button "Agregar Documento" at bounding box center [891, 312] width 188 height 36
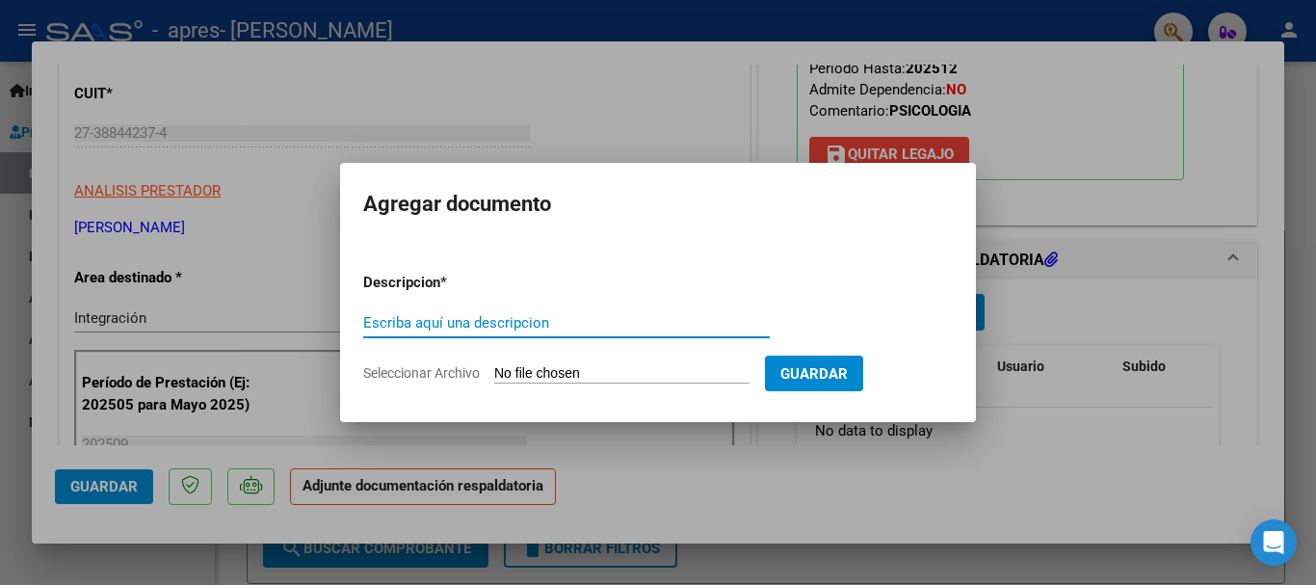
type input "p"
type input "PLANILLA DE ASISTENCIA"
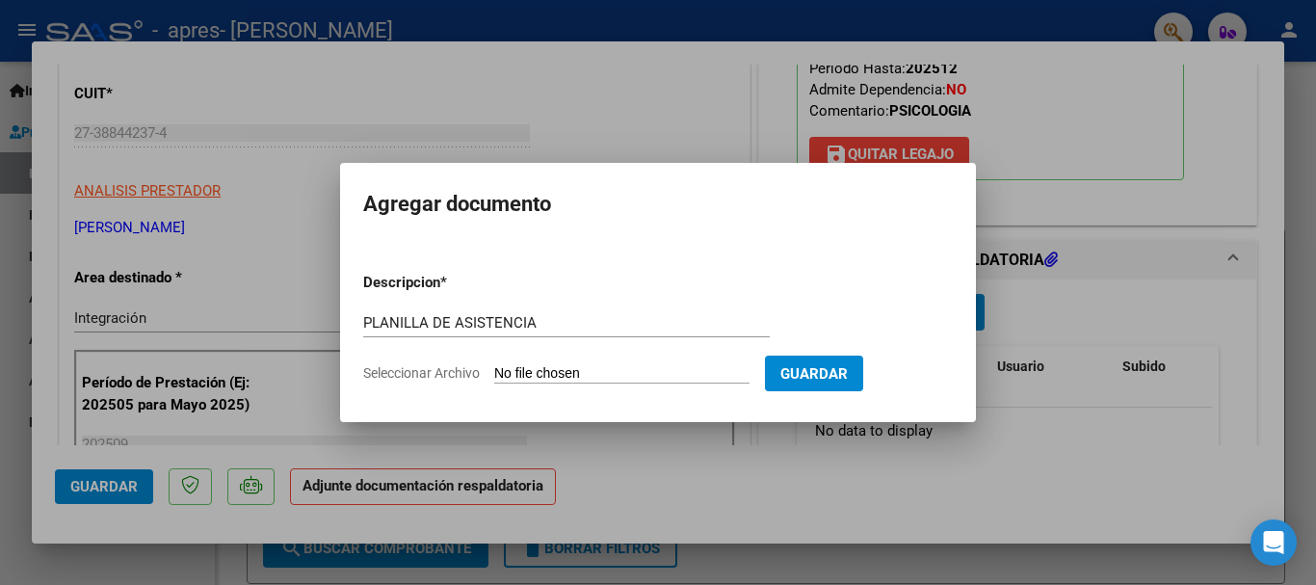
click at [630, 381] on input "Seleccionar Archivo" at bounding box center [621, 374] width 255 height 18
click at [709, 366] on input "Seleccionar Archivo" at bounding box center [621, 374] width 255 height 18
type input "C:\fakepath\CamScanner 7-10-25 09.40(2).pdf"
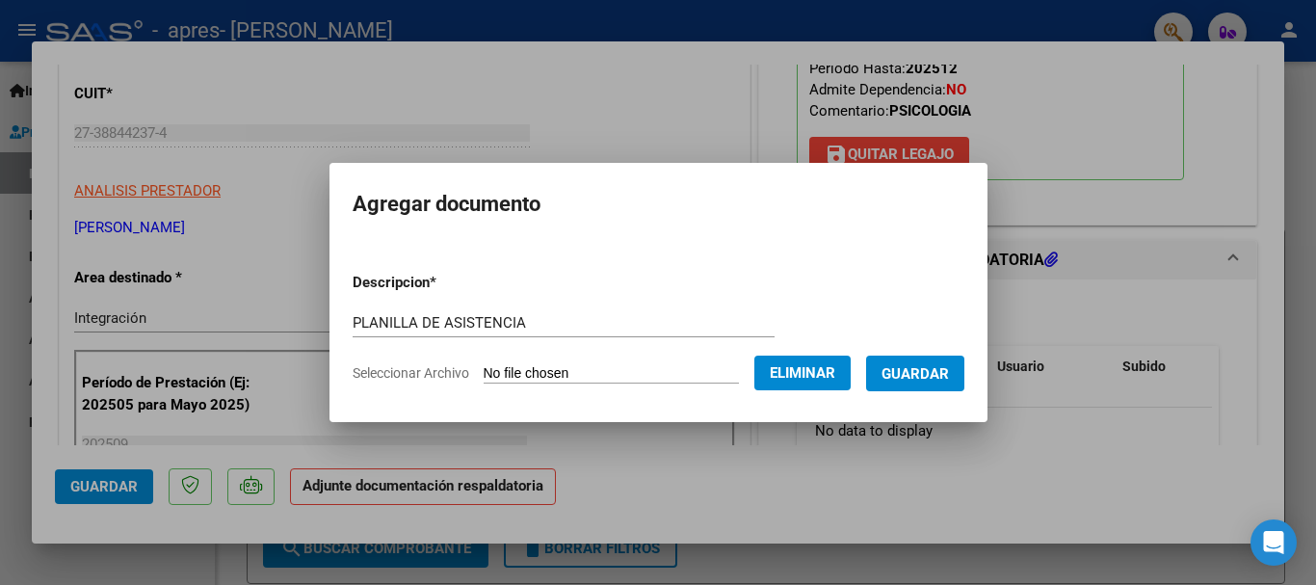
click at [919, 383] on button "Guardar" at bounding box center [915, 374] width 98 height 36
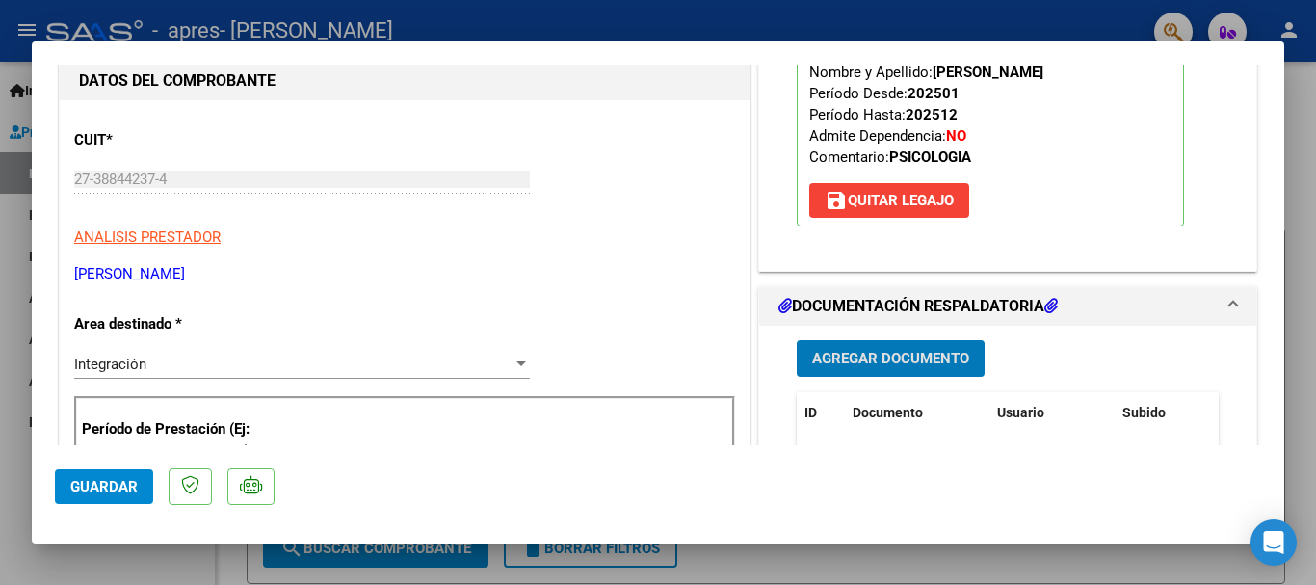
scroll to position [385, 0]
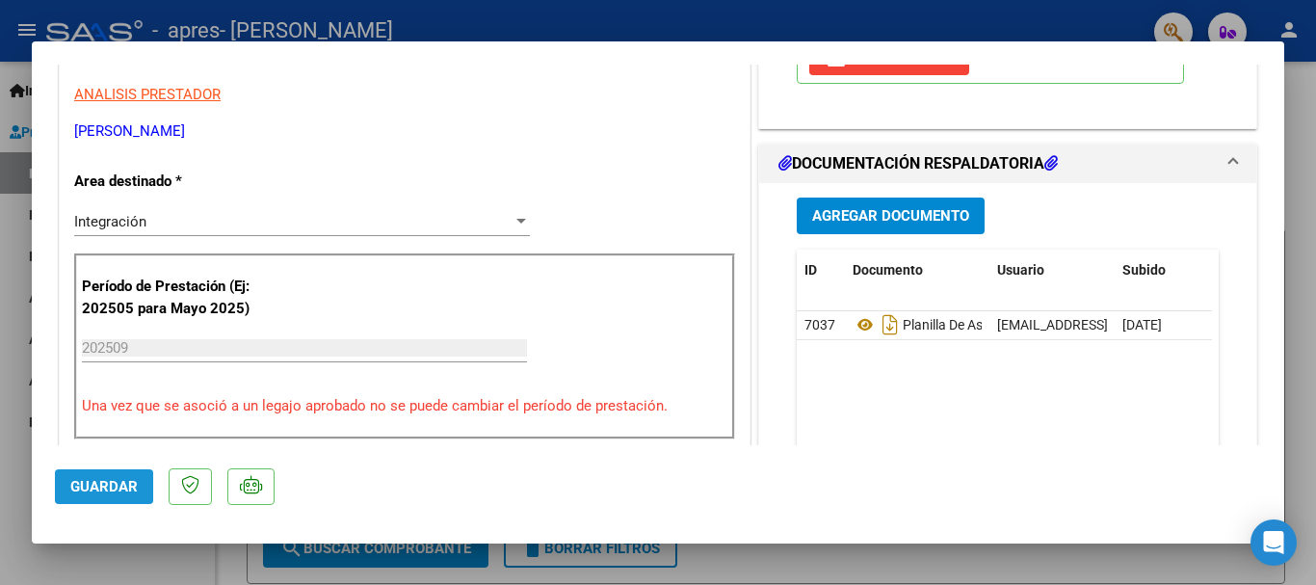
click at [102, 486] on span "Guardar" at bounding box center [103, 486] width 67 height 17
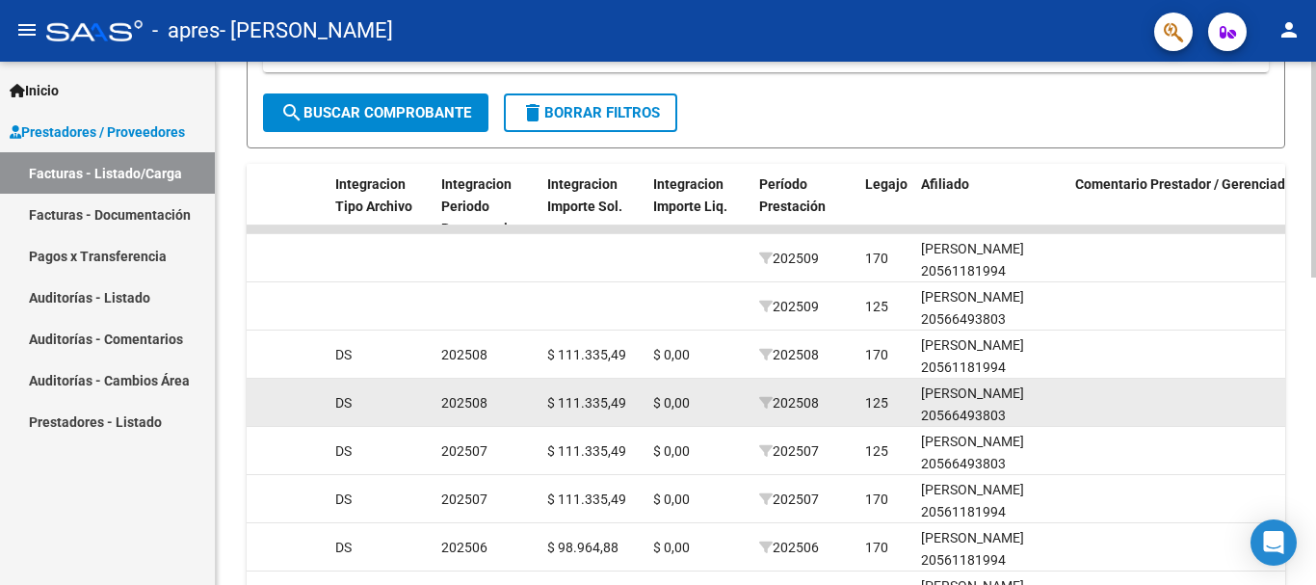
scroll to position [459, 0]
